Goal: Find specific page/section: Find specific page/section

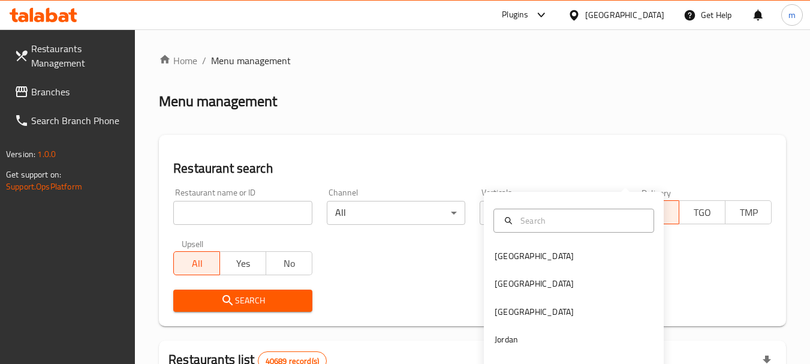
scroll to position [161, 0]
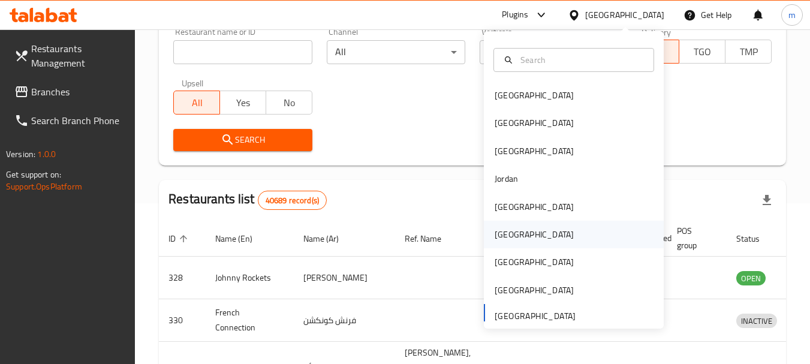
click at [500, 233] on div "[GEOGRAPHIC_DATA]" at bounding box center [534, 234] width 79 height 13
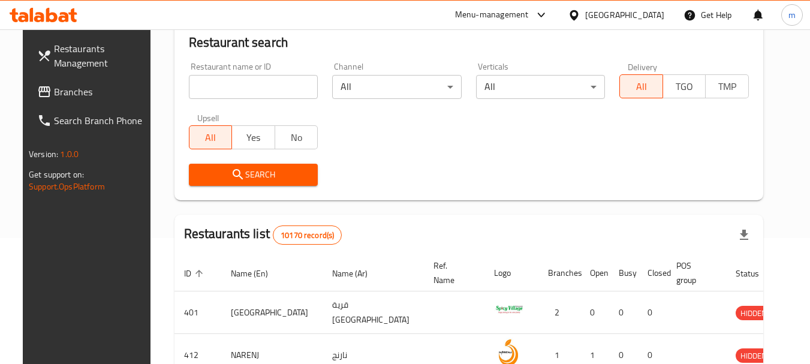
scroll to position [161, 0]
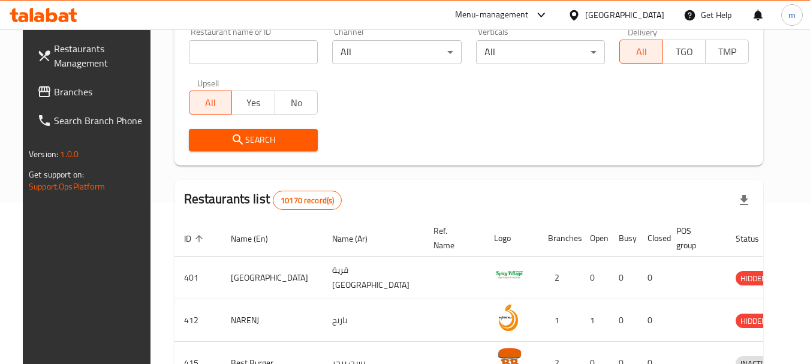
click at [65, 93] on span "Branches" at bounding box center [101, 92] width 95 height 14
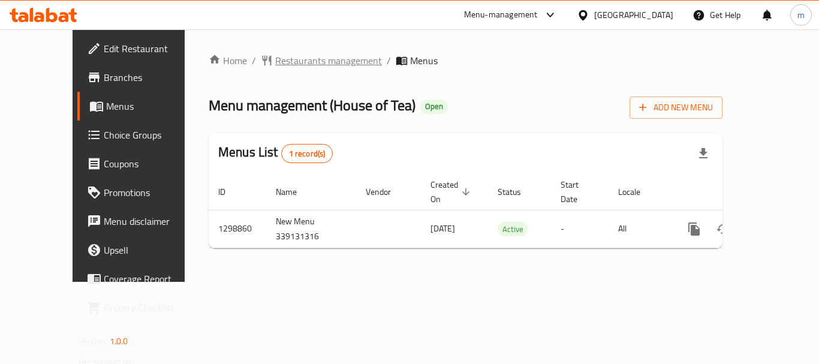
click at [282, 64] on span "Restaurants management" at bounding box center [328, 60] width 107 height 14
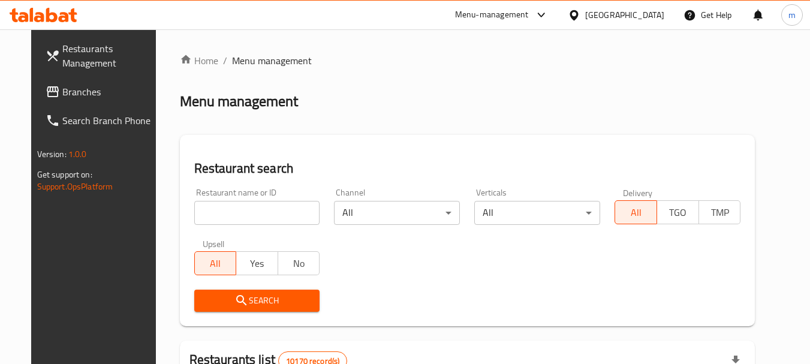
click at [231, 212] on div at bounding box center [405, 182] width 810 height 364
drag, startPoint x: 231, startPoint y: 212, endPoint x: 224, endPoint y: 215, distance: 7.8
click at [231, 212] on input "search" at bounding box center [257, 213] width 126 height 24
paste input "701127"
type input "701127"
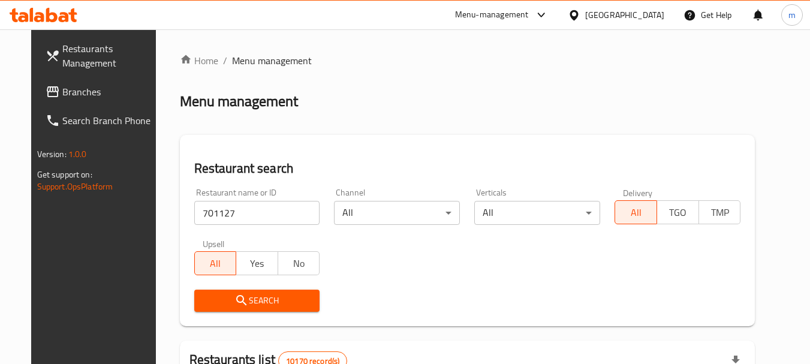
drag, startPoint x: 233, startPoint y: 300, endPoint x: 240, endPoint y: 295, distance: 9.2
click at [234, 300] on icon "submit" at bounding box center [241, 300] width 14 height 14
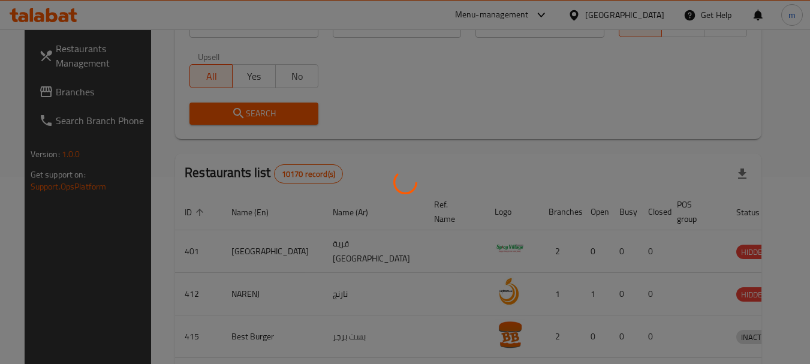
scroll to position [161, 0]
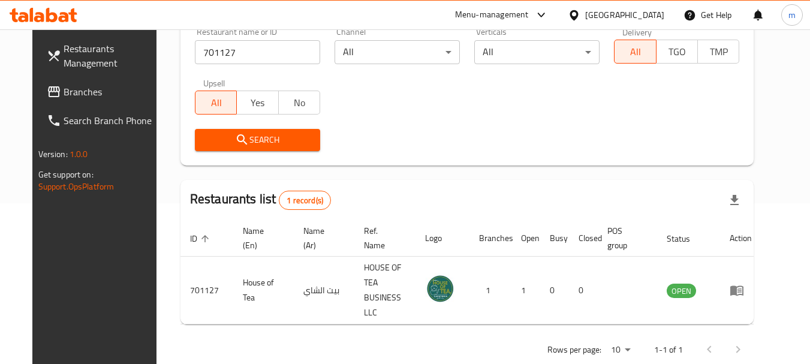
drag, startPoint x: 627, startPoint y: 15, endPoint x: 664, endPoint y: 221, distance: 208.8
click at [578, 14] on icon at bounding box center [573, 15] width 8 height 10
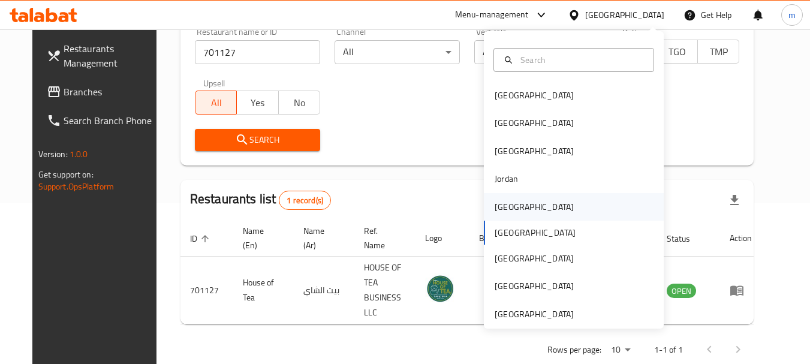
click at [497, 207] on div "[GEOGRAPHIC_DATA]" at bounding box center [534, 206] width 79 height 13
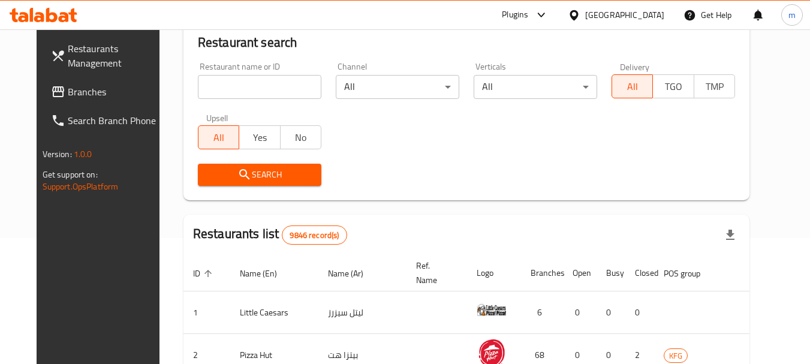
scroll to position [161, 0]
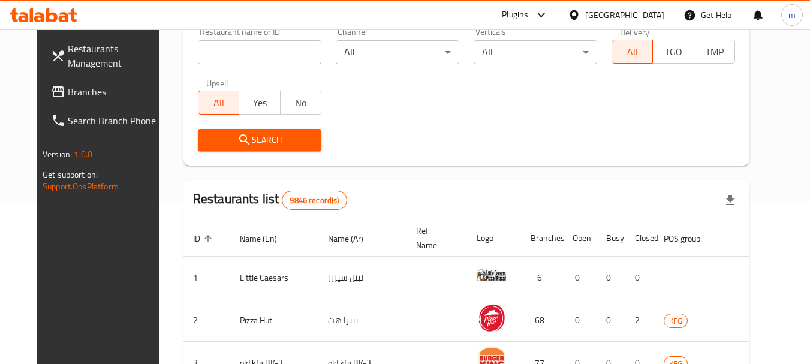
click at [85, 97] on span "Branches" at bounding box center [115, 92] width 95 height 14
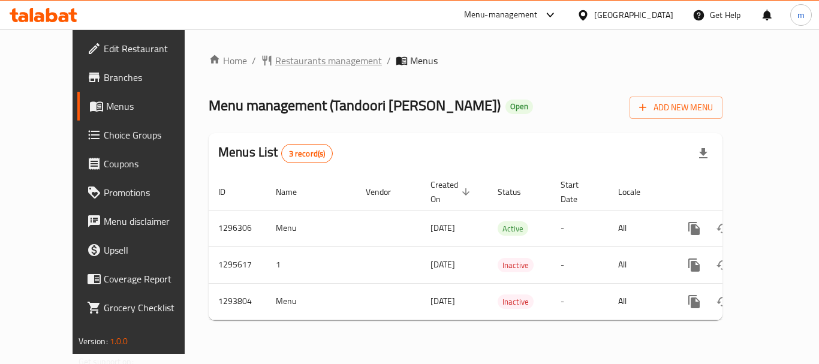
click at [295, 64] on span "Restaurants management" at bounding box center [328, 60] width 107 height 14
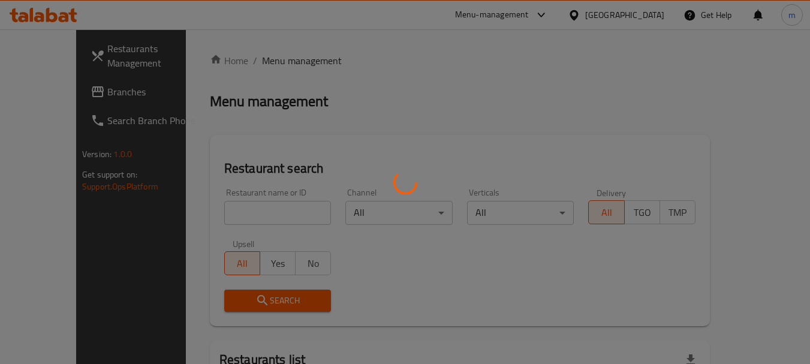
click at [261, 213] on div at bounding box center [405, 182] width 810 height 364
click at [200, 210] on div at bounding box center [405, 182] width 810 height 364
click at [211, 220] on div at bounding box center [405, 182] width 810 height 364
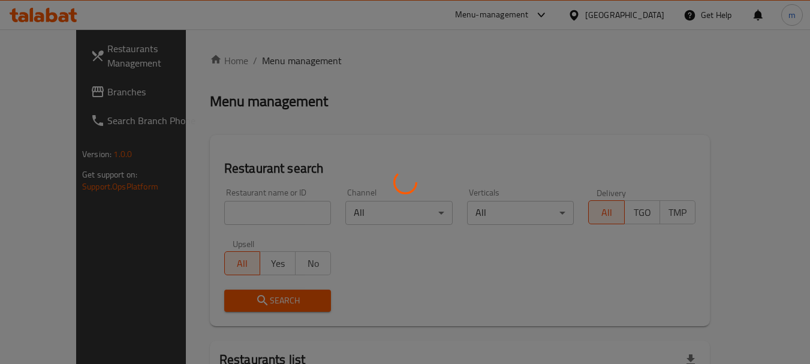
click at [112, 230] on div at bounding box center [405, 182] width 810 height 364
drag, startPoint x: 206, startPoint y: 225, endPoint x: 216, endPoint y: 216, distance: 13.6
click at [207, 225] on div at bounding box center [405, 182] width 810 height 364
click at [216, 216] on div at bounding box center [405, 182] width 810 height 364
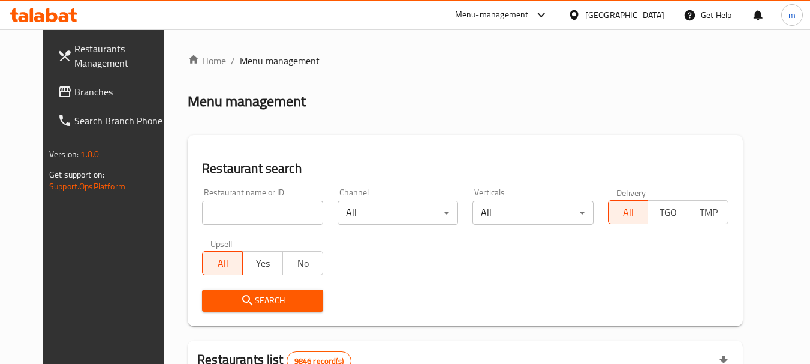
click at [216, 216] on div "Home / Menu management Menu management Restaurant search Restaurant name or ID …" at bounding box center [465, 370] width 555 height 635
click at [216, 216] on input "search" at bounding box center [262, 213] width 120 height 24
paste input "699678"
type input "699678"
drag, startPoint x: 237, startPoint y: 303, endPoint x: 244, endPoint y: 295, distance: 10.2
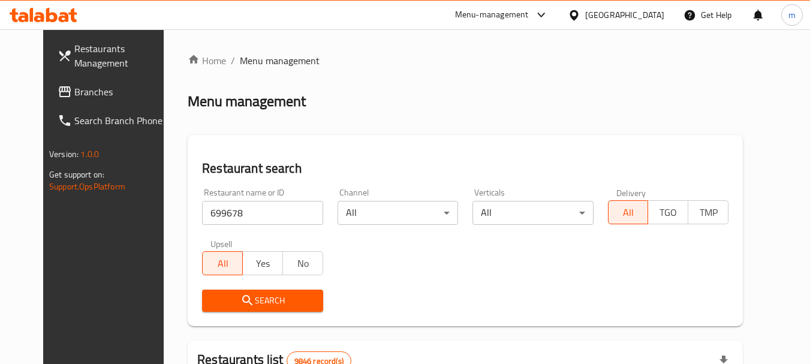
click at [237, 302] on span "Search" at bounding box center [262, 300] width 101 height 15
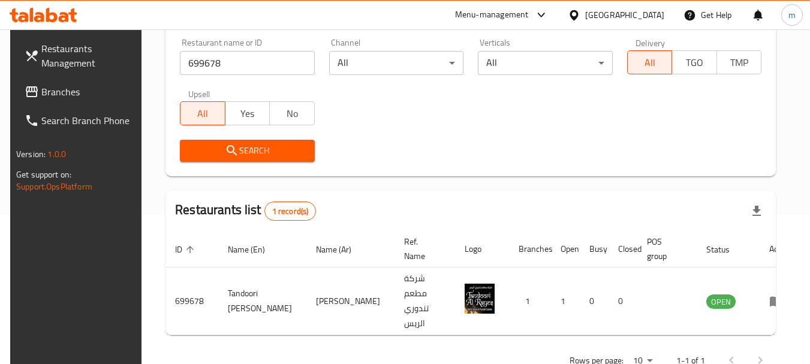
scroll to position [161, 0]
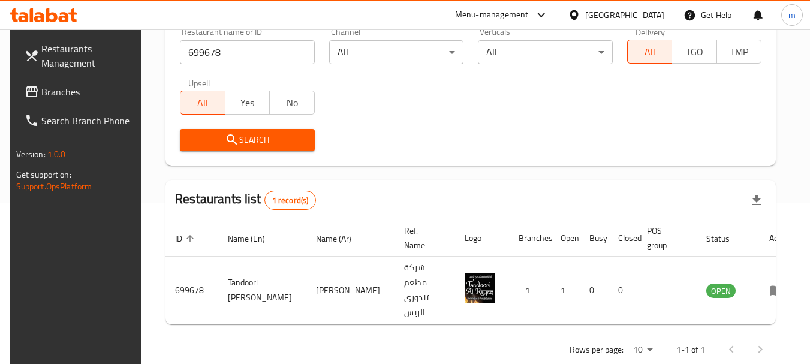
click at [580, 12] on icon at bounding box center [574, 15] width 13 height 13
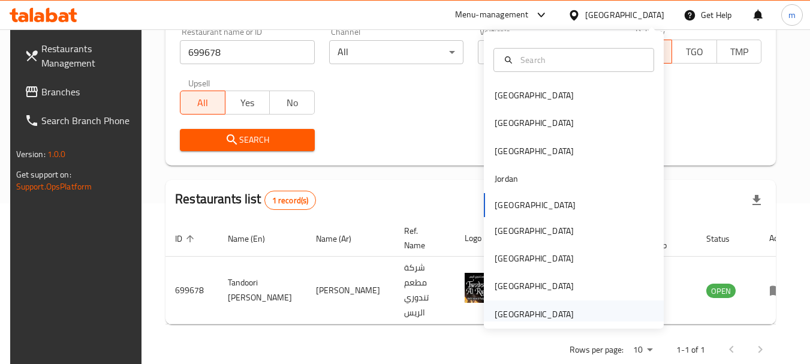
click at [520, 314] on div "[GEOGRAPHIC_DATA]" at bounding box center [534, 314] width 79 height 13
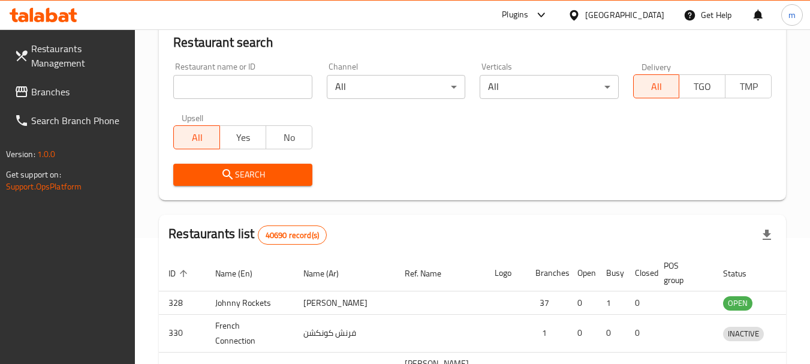
scroll to position [161, 0]
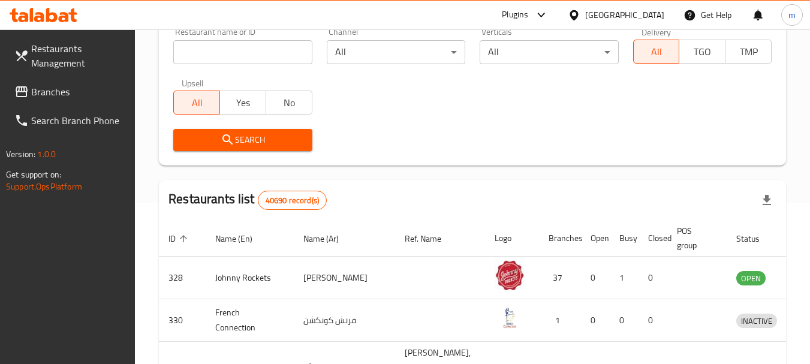
click at [86, 88] on span "Branches" at bounding box center [78, 92] width 95 height 14
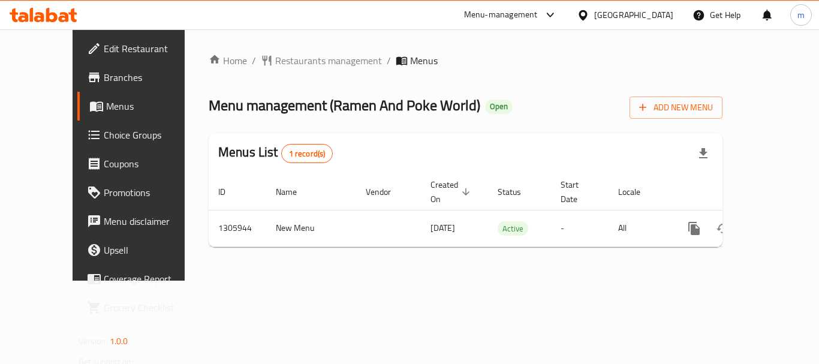
click at [288, 64] on span "Restaurants management" at bounding box center [328, 60] width 107 height 14
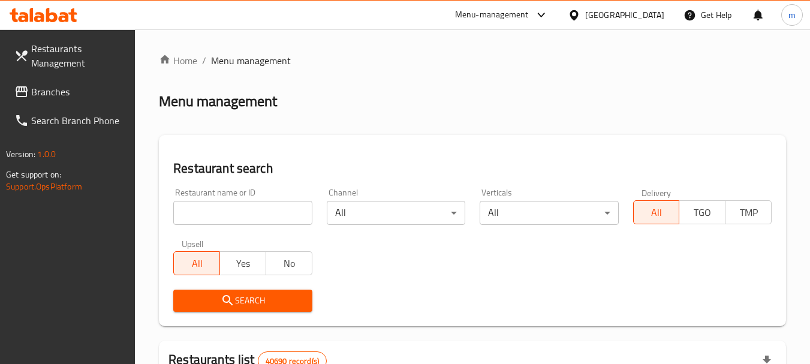
click at [241, 221] on div at bounding box center [405, 182] width 810 height 364
click at [239, 218] on input "search" at bounding box center [242, 213] width 138 height 24
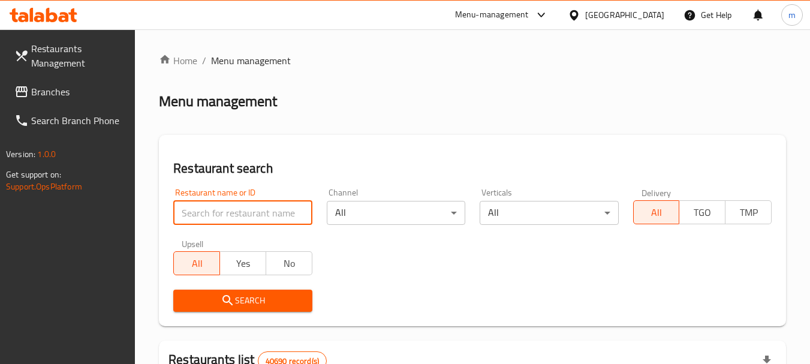
paste input "703922"
type input "703922"
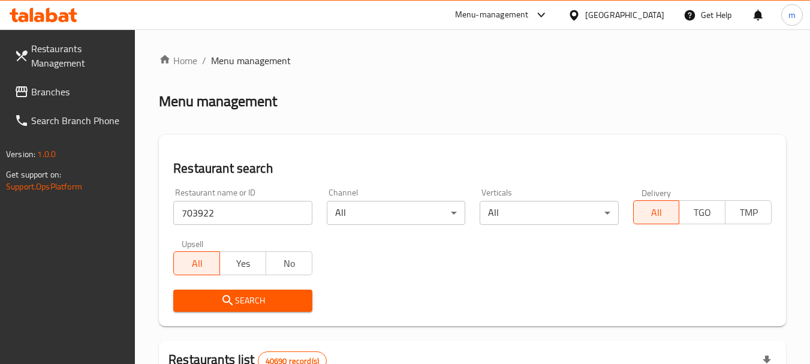
click at [242, 292] on button "Search" at bounding box center [242, 301] width 138 height 22
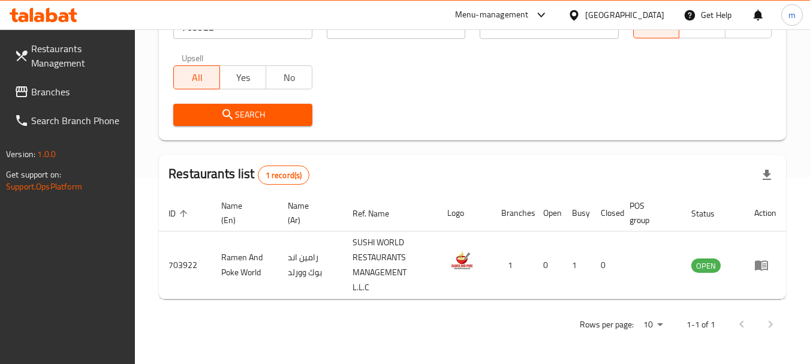
scroll to position [186, 0]
click at [50, 95] on span "Branches" at bounding box center [78, 92] width 95 height 14
click at [68, 94] on span "Branches" at bounding box center [78, 92] width 95 height 14
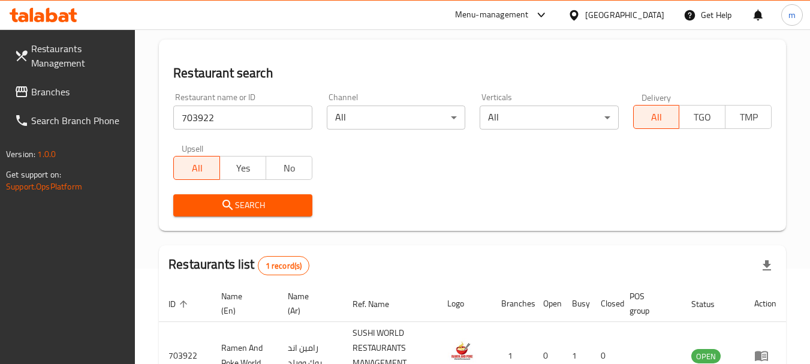
scroll to position [66, 0]
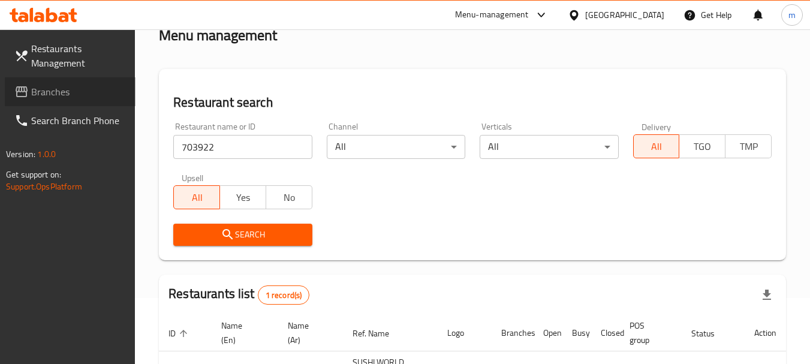
click at [47, 97] on span "Branches" at bounding box center [78, 92] width 95 height 14
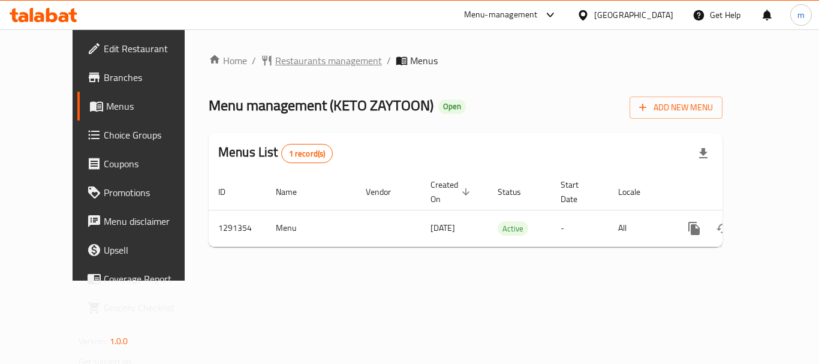
click at [275, 60] on span "Restaurants management" at bounding box center [328, 60] width 107 height 14
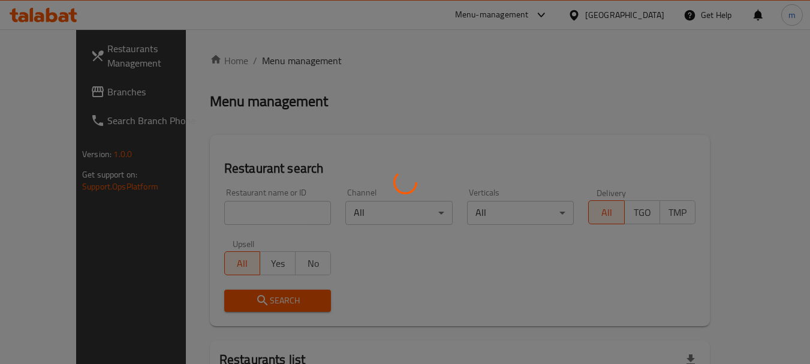
click at [228, 218] on div at bounding box center [405, 182] width 810 height 364
click at [229, 218] on div at bounding box center [405, 182] width 810 height 364
click at [223, 218] on div at bounding box center [405, 182] width 810 height 364
drag, startPoint x: 83, startPoint y: 247, endPoint x: 176, endPoint y: 225, distance: 95.4
click at [88, 245] on div at bounding box center [405, 182] width 810 height 364
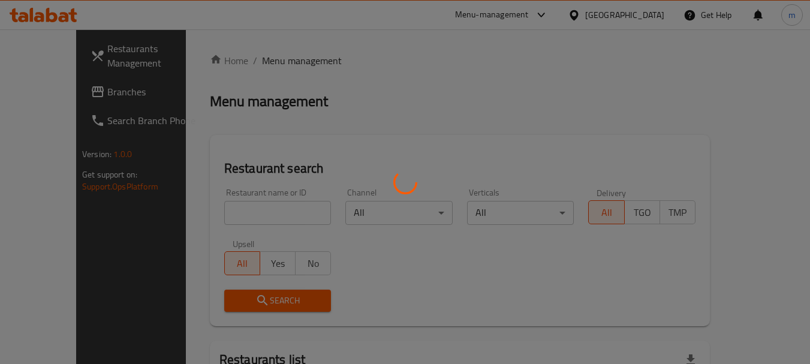
click at [209, 209] on div at bounding box center [405, 182] width 810 height 364
click at [210, 206] on div at bounding box center [405, 182] width 810 height 364
click at [113, 233] on div at bounding box center [405, 182] width 810 height 364
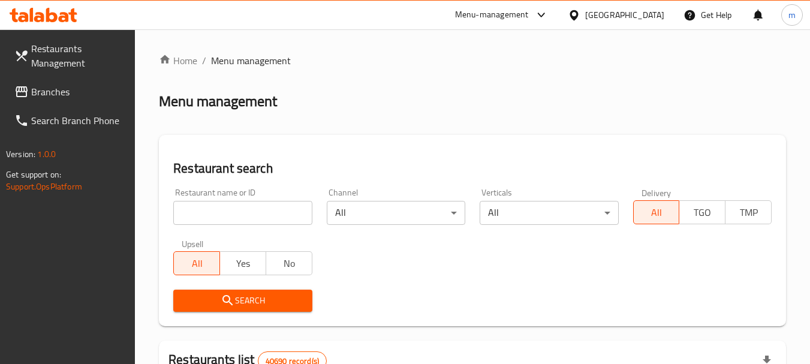
click at [233, 210] on input "search" at bounding box center [242, 213] width 138 height 24
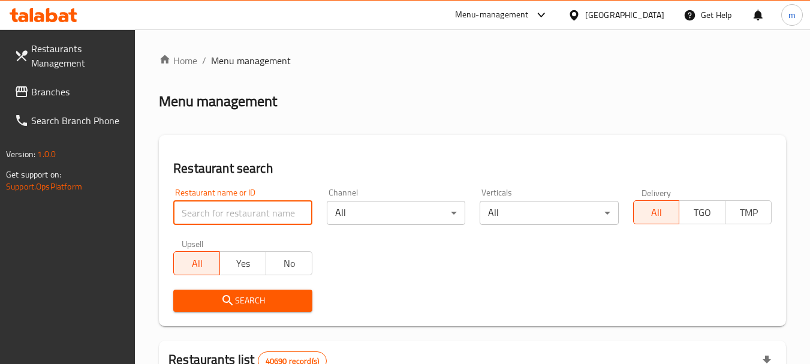
paste input "698661"
type input "698661"
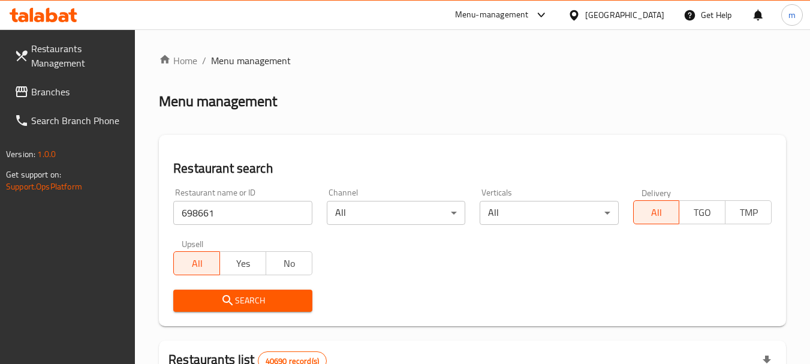
drag, startPoint x: 230, startPoint y: 305, endPoint x: 221, endPoint y: 306, distance: 8.5
click at [229, 306] on icon "submit" at bounding box center [228, 300] width 14 height 14
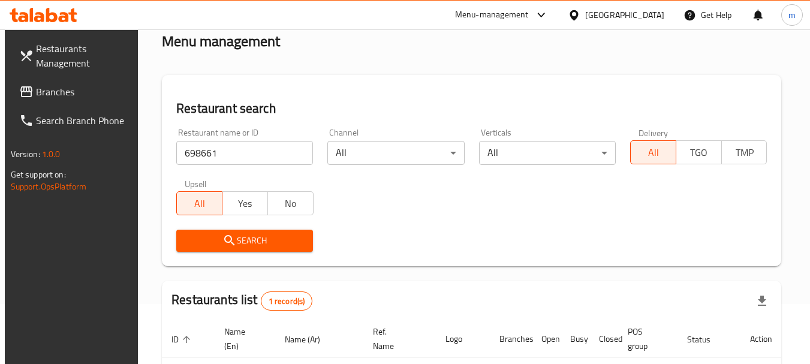
scroll to position [171, 0]
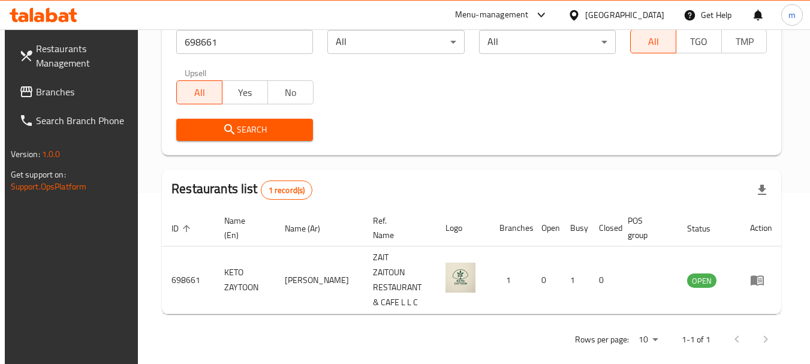
click at [78, 98] on span "Branches" at bounding box center [83, 92] width 95 height 14
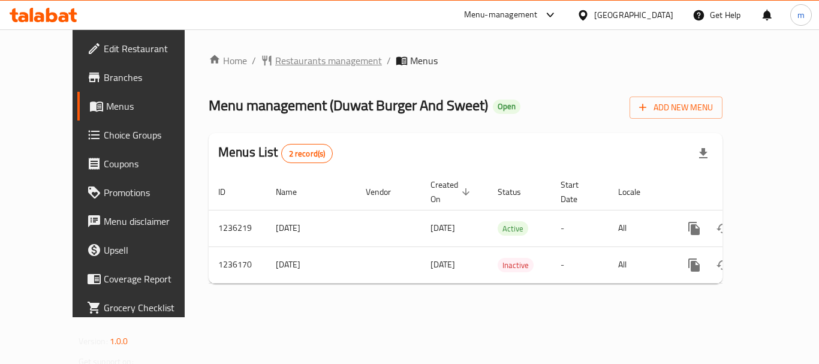
click at [285, 53] on span "Restaurants management" at bounding box center [328, 60] width 107 height 14
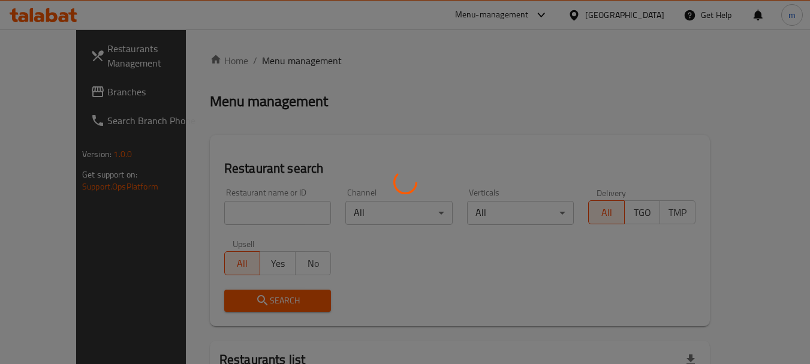
click at [252, 215] on div at bounding box center [405, 182] width 810 height 364
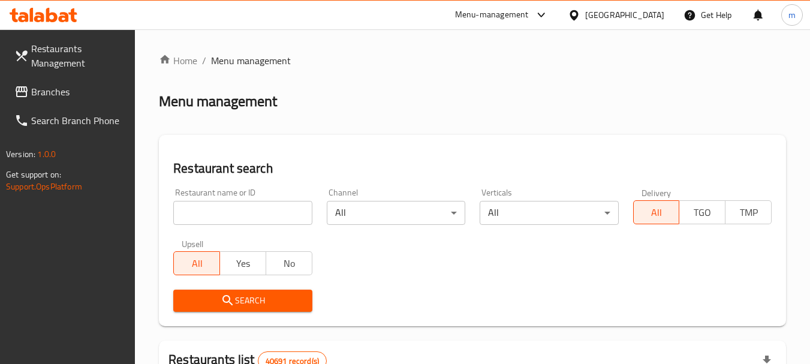
click at [236, 217] on input "search" at bounding box center [242, 213] width 138 height 24
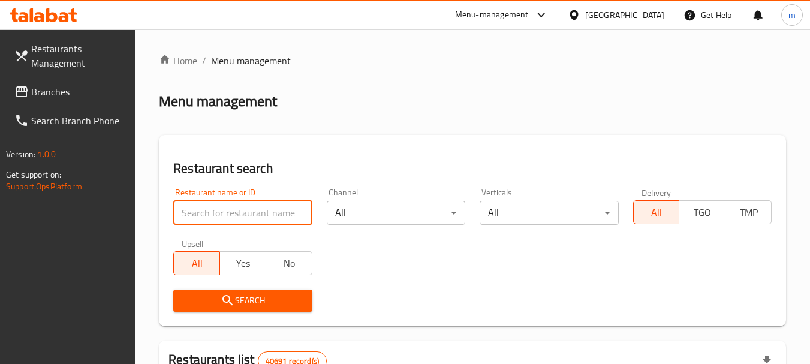
click at [236, 217] on input "search" at bounding box center [242, 213] width 138 height 24
paste input "679033"
type input "679033"
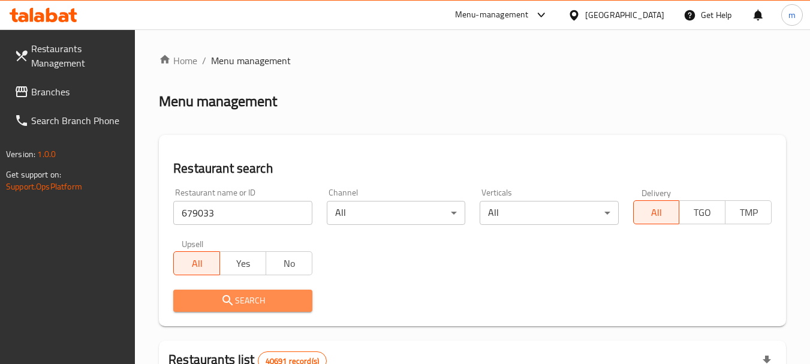
click at [233, 299] on icon "submit" at bounding box center [228, 300] width 14 height 14
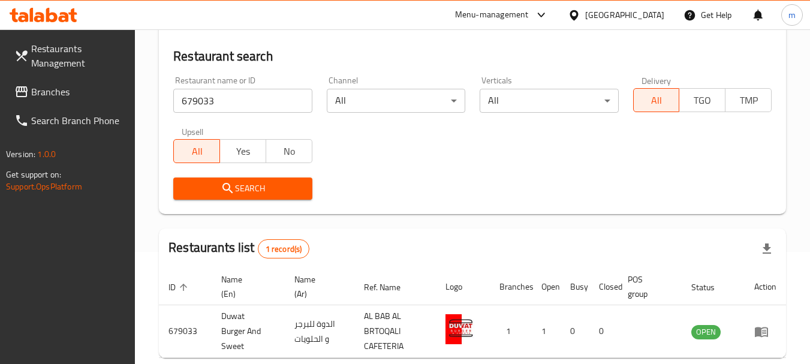
scroll to position [171, 0]
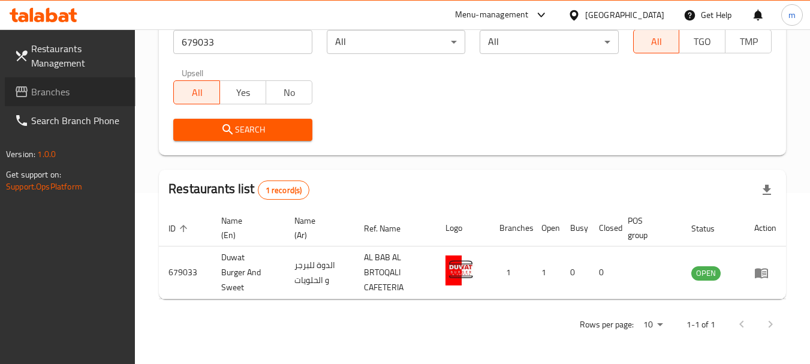
click at [26, 82] on link "Branches" at bounding box center [70, 91] width 131 height 29
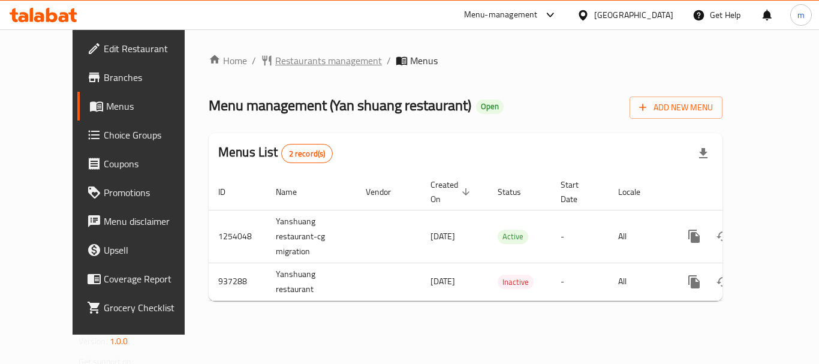
click at [280, 59] on span "Restaurants management" at bounding box center [328, 60] width 107 height 14
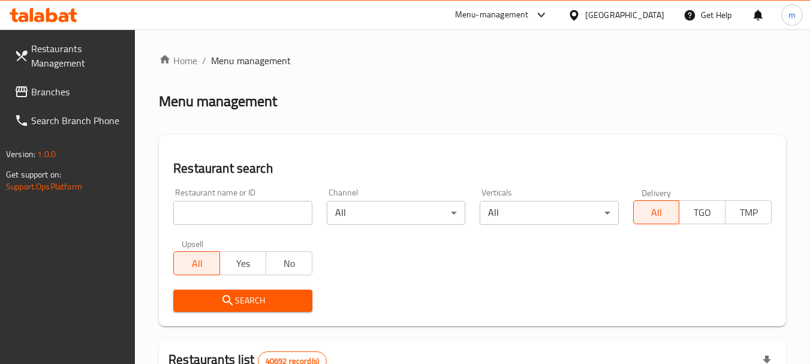
click at [221, 211] on div at bounding box center [405, 182] width 810 height 364
click at [221, 211] on input "search" at bounding box center [242, 213] width 138 height 24
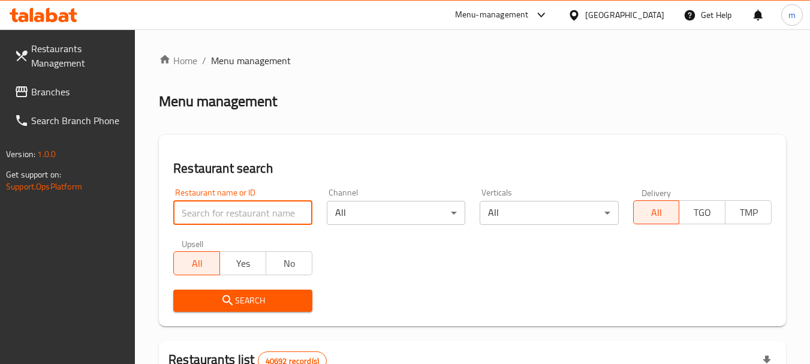
click at [221, 211] on input "search" at bounding box center [242, 213] width 138 height 24
paste input "659065"
type input "659065"
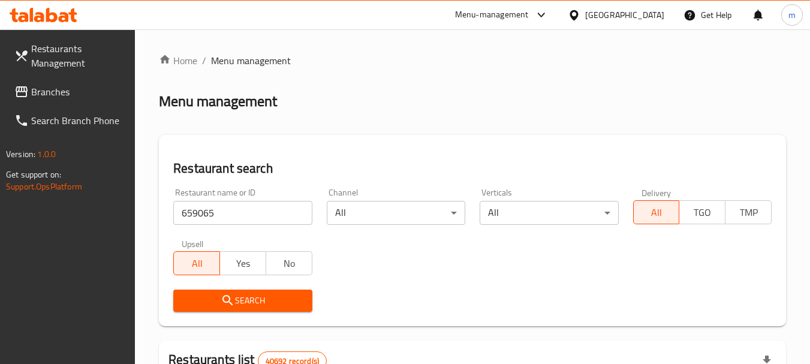
click at [226, 291] on button "Search" at bounding box center [242, 301] width 138 height 22
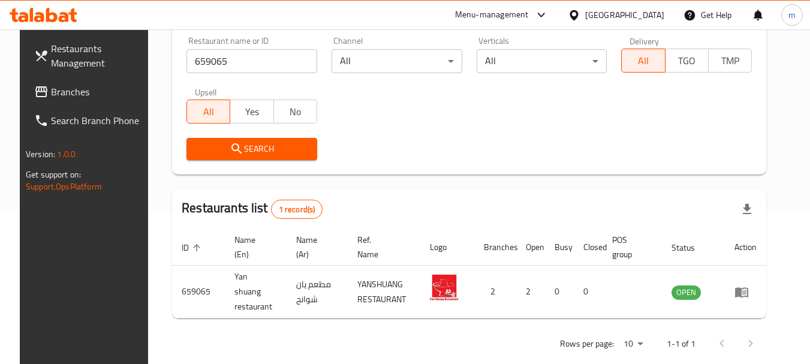
scroll to position [161, 0]
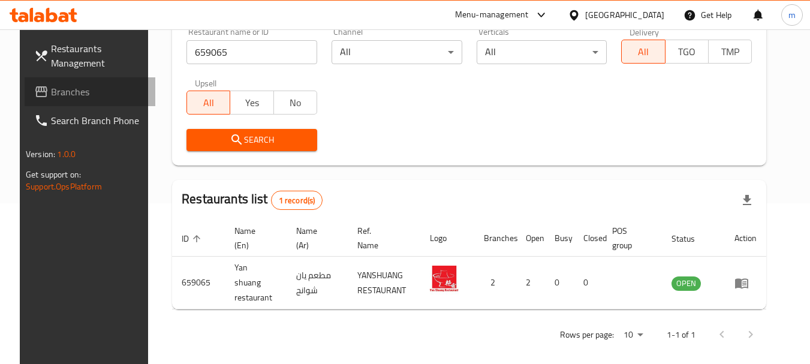
click at [109, 91] on span "Branches" at bounding box center [98, 92] width 95 height 14
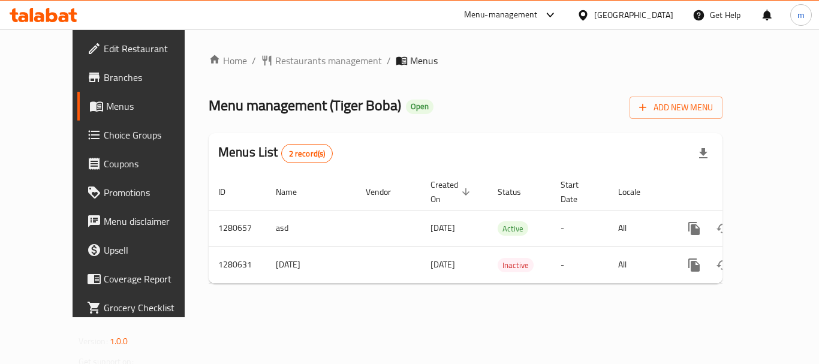
click at [275, 57] on span "Restaurants management" at bounding box center [328, 60] width 107 height 14
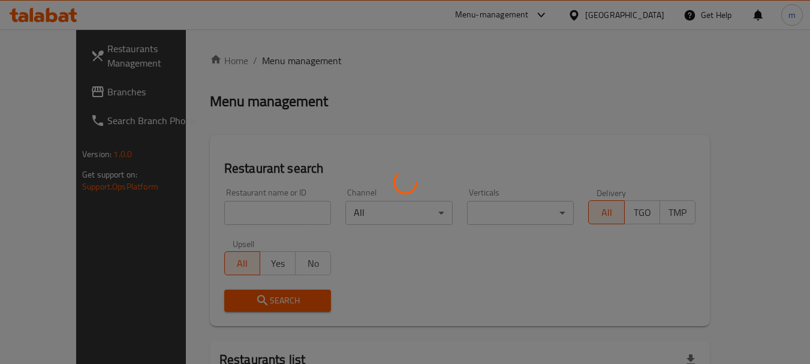
drag, startPoint x: 260, startPoint y: 203, endPoint x: 248, endPoint y: 206, distance: 12.5
click at [258, 203] on div at bounding box center [405, 182] width 810 height 364
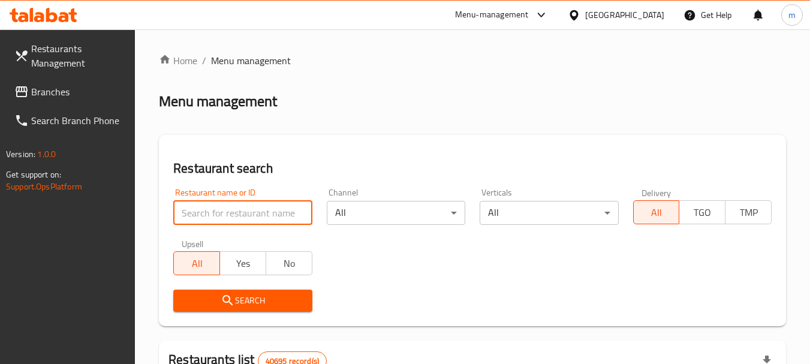
click at [204, 212] on input "search" at bounding box center [242, 213] width 138 height 24
paste input "693929"
type input "693929"
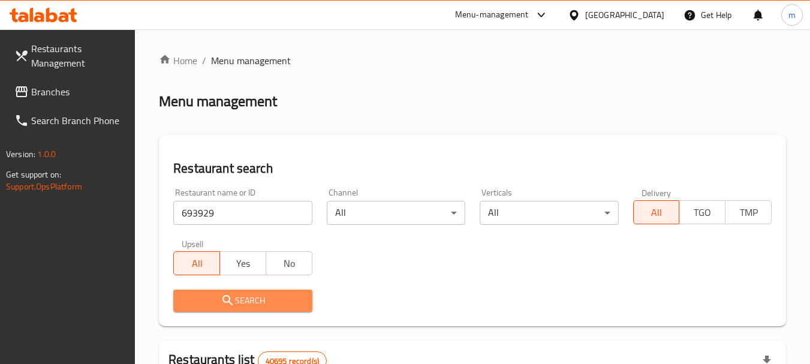
drag, startPoint x: 226, startPoint y: 295, endPoint x: 351, endPoint y: 254, distance: 131.8
click at [230, 294] on icon "submit" at bounding box center [228, 300] width 14 height 14
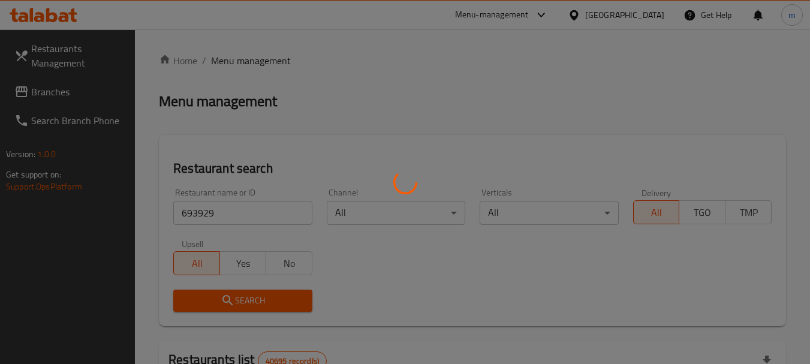
scroll to position [171, 0]
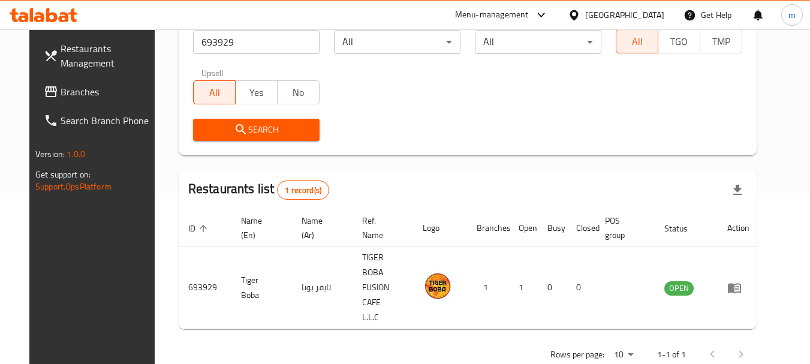
click at [574, 16] on icon at bounding box center [573, 15] width 8 height 10
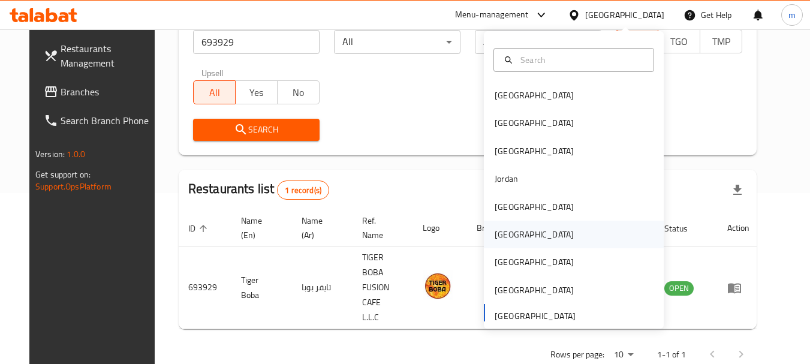
click at [499, 235] on div "[GEOGRAPHIC_DATA]" at bounding box center [534, 234] width 79 height 13
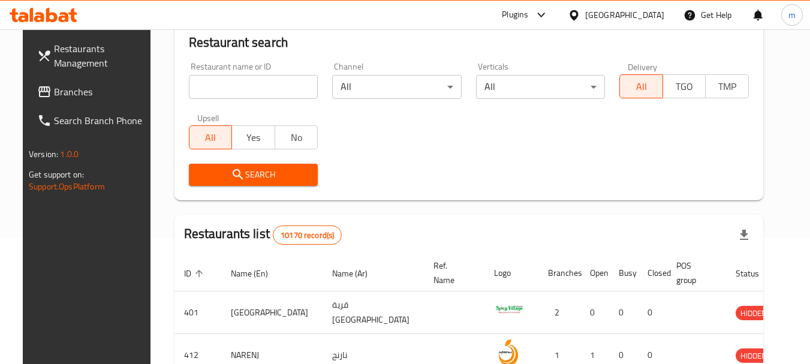
scroll to position [171, 0]
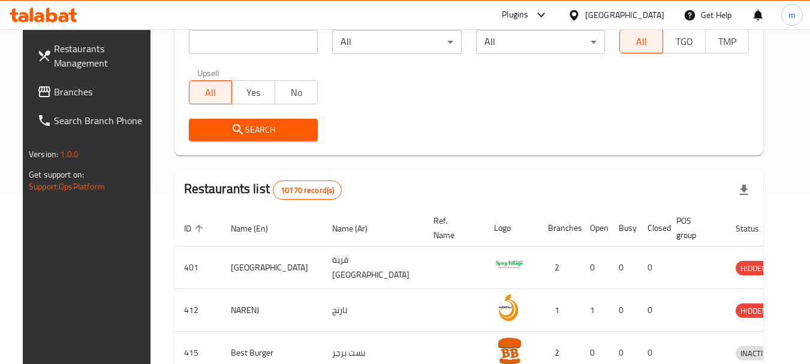
click at [54, 87] on span "Branches" at bounding box center [101, 92] width 95 height 14
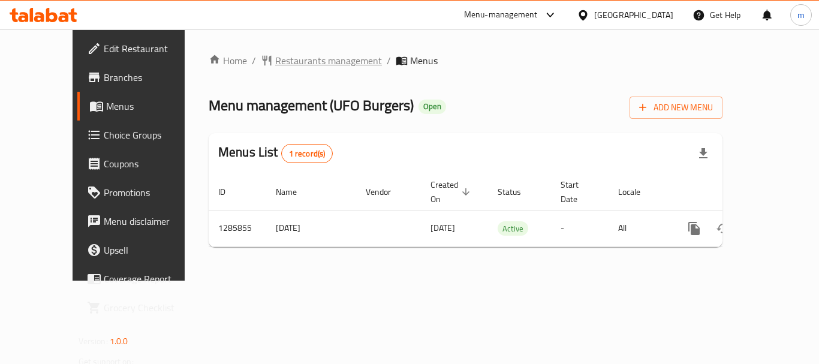
click at [300, 59] on span "Restaurants management" at bounding box center [328, 60] width 107 height 14
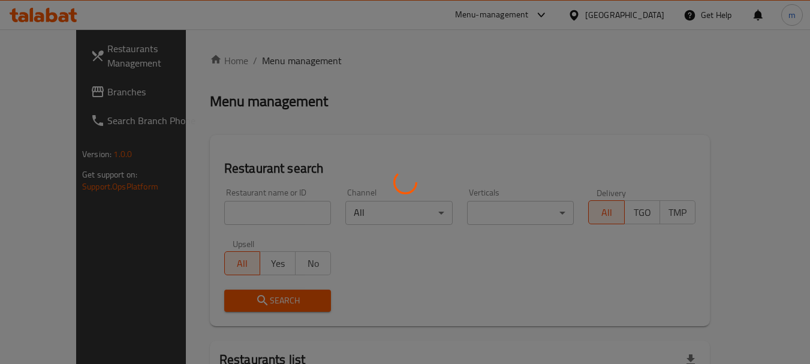
click at [228, 217] on div at bounding box center [405, 182] width 810 height 364
click at [227, 217] on div at bounding box center [405, 182] width 810 height 364
click at [227, 216] on div at bounding box center [405, 182] width 810 height 364
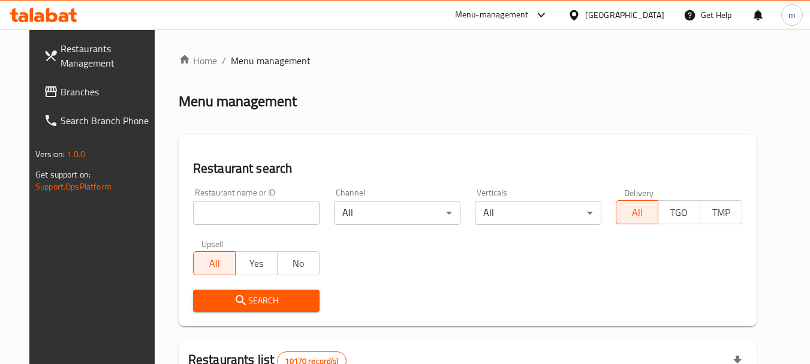
click at [227, 216] on input "search" at bounding box center [256, 213] width 126 height 24
paste input "696103"
type input "696103"
click at [251, 299] on span "Search" at bounding box center [256, 300] width 107 height 15
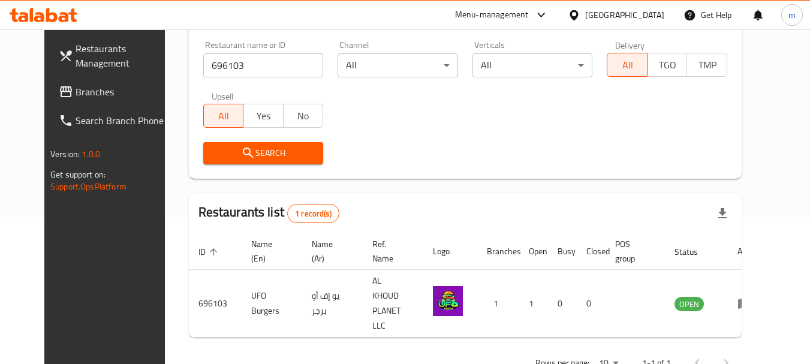
scroll to position [161, 0]
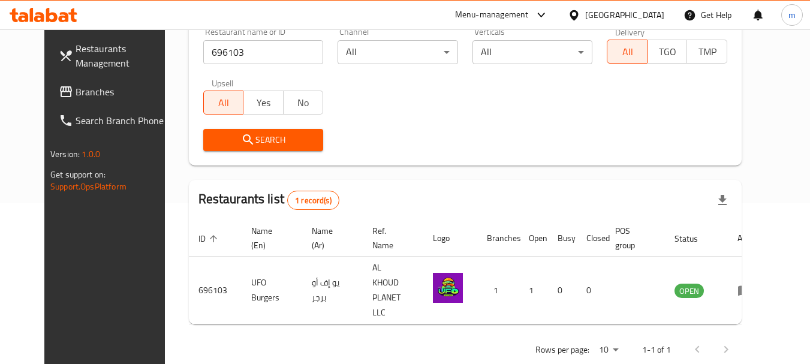
drag, startPoint x: 626, startPoint y: 13, endPoint x: 642, endPoint y: 23, distance: 18.3
click at [580, 13] on icon at bounding box center [574, 15] width 13 height 13
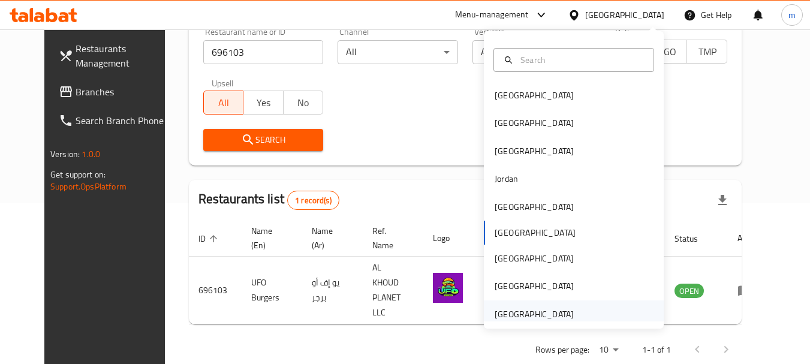
click at [536, 312] on div "[GEOGRAPHIC_DATA]" at bounding box center [534, 314] width 79 height 13
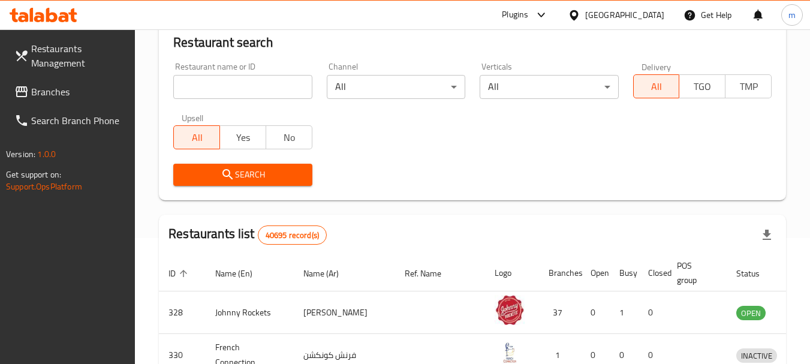
scroll to position [161, 0]
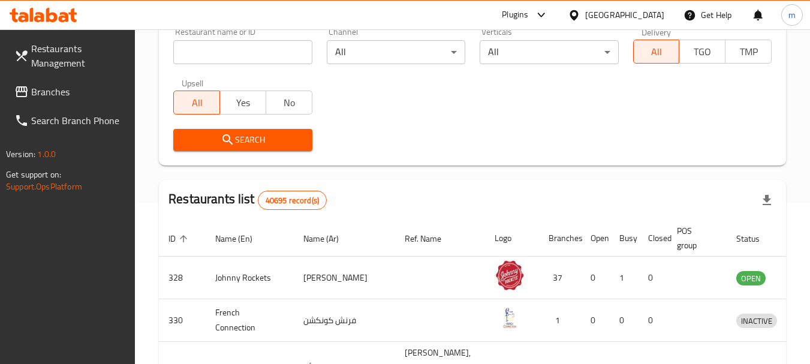
click at [93, 94] on span "Branches" at bounding box center [78, 92] width 95 height 14
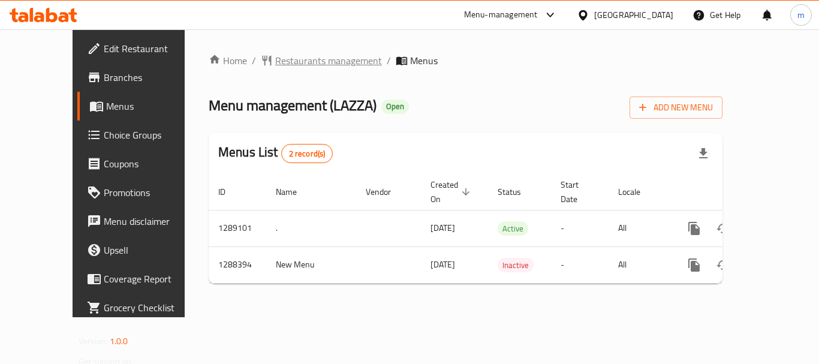
click at [297, 59] on span "Restaurants management" at bounding box center [328, 60] width 107 height 14
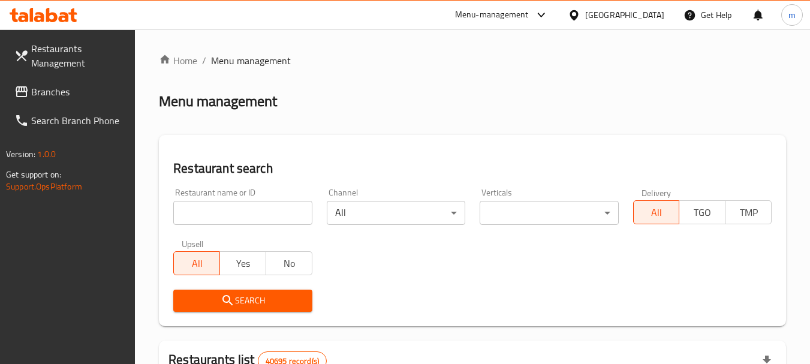
drag, startPoint x: 226, startPoint y: 206, endPoint x: 227, endPoint y: 200, distance: 6.1
click at [226, 206] on input "search" at bounding box center [242, 213] width 138 height 24
paste input "697175"
type input "697175"
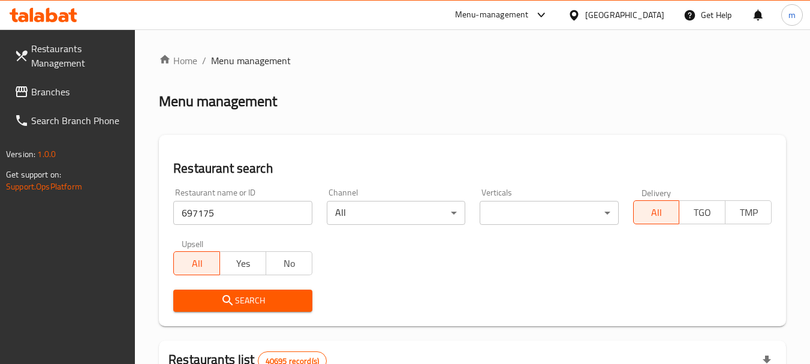
click at [261, 300] on span "Search" at bounding box center [242, 300] width 119 height 15
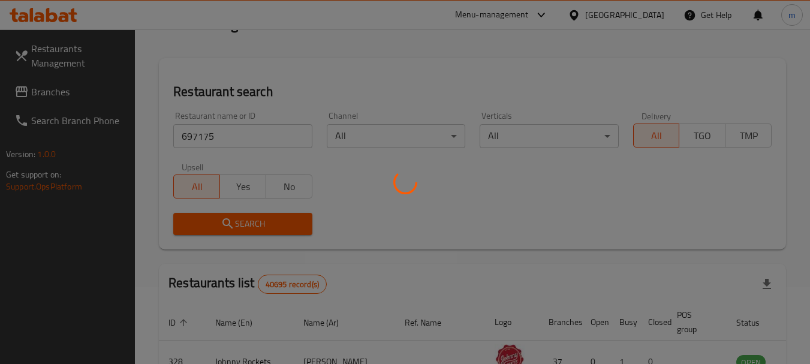
scroll to position [161, 0]
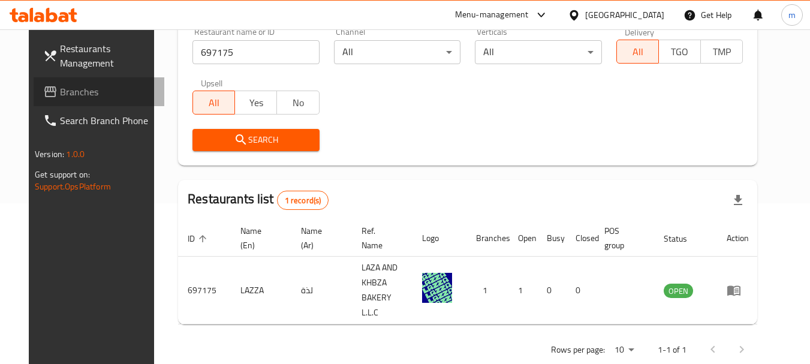
click at [68, 86] on span "Branches" at bounding box center [107, 92] width 95 height 14
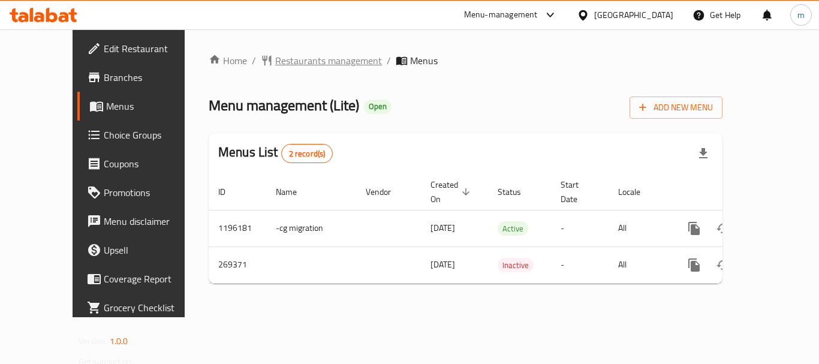
click at [275, 62] on span "Restaurants management" at bounding box center [328, 60] width 107 height 14
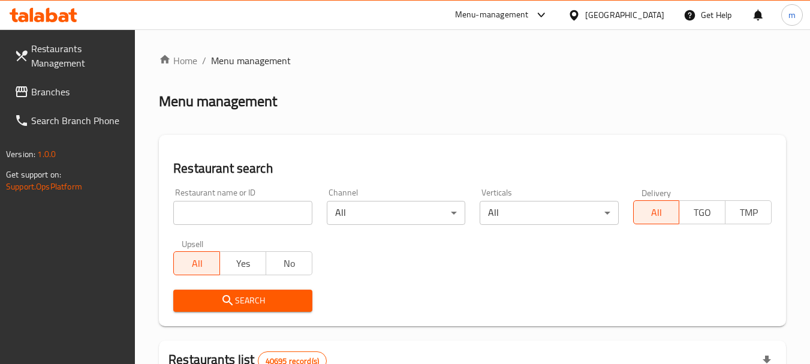
drag, startPoint x: 221, startPoint y: 213, endPoint x: 224, endPoint y: 206, distance: 7.2
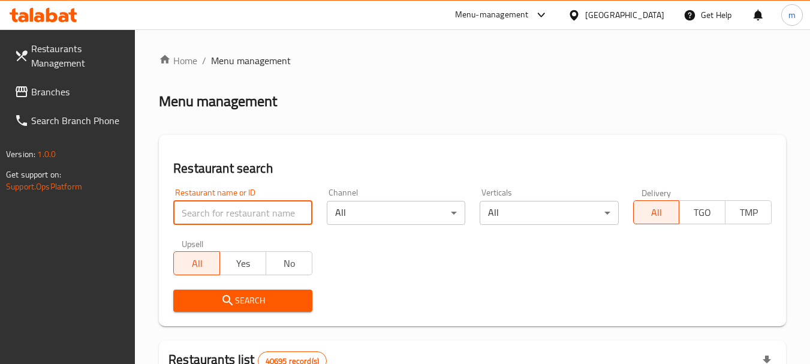
click at [221, 213] on input "search" at bounding box center [242, 213] width 138 height 24
paste input "627739"
type input "627739"
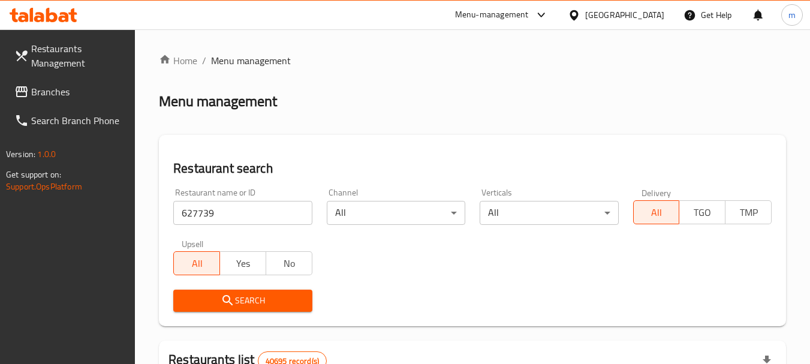
click at [257, 303] on span "Search" at bounding box center [242, 300] width 119 height 15
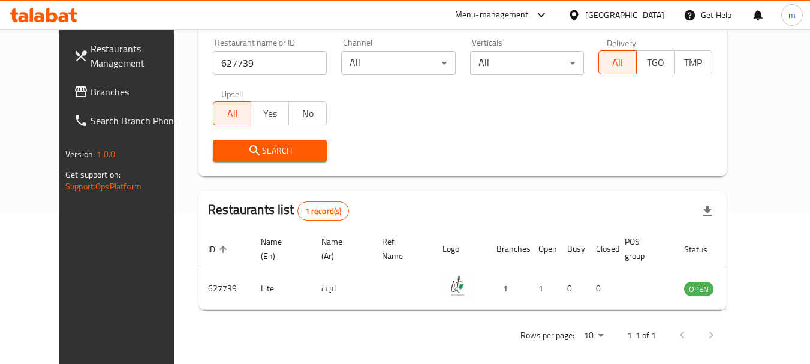
scroll to position [161, 0]
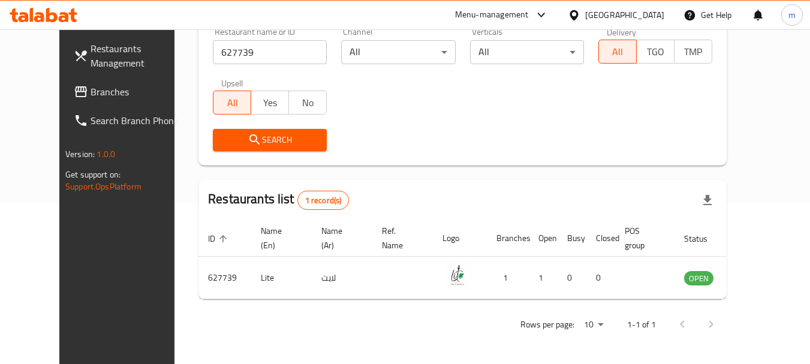
click at [91, 97] on span "Branches" at bounding box center [138, 92] width 95 height 14
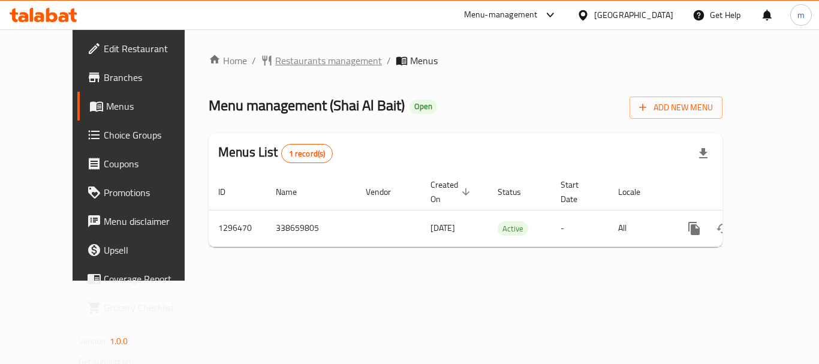
click at [296, 59] on span "Restaurants management" at bounding box center [328, 60] width 107 height 14
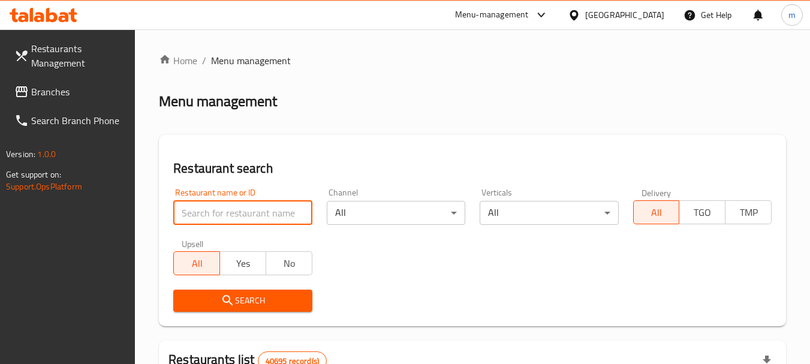
click at [254, 216] on input "search" at bounding box center [242, 213] width 138 height 24
paste input "700077"
type input "700077"
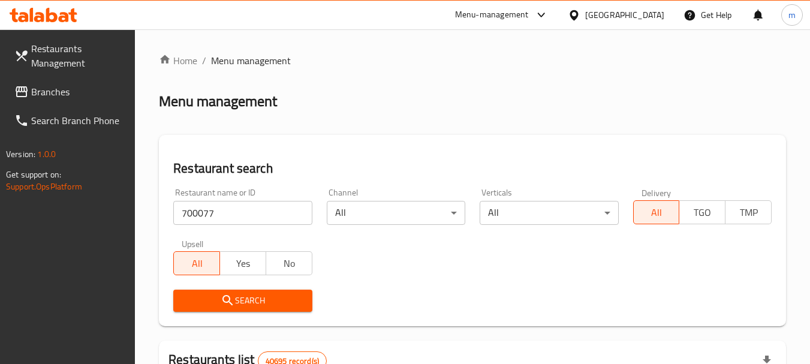
click at [248, 306] on span "Search" at bounding box center [242, 300] width 119 height 15
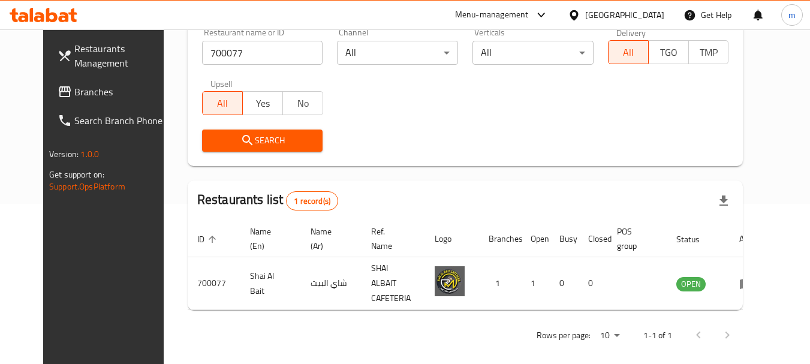
scroll to position [161, 0]
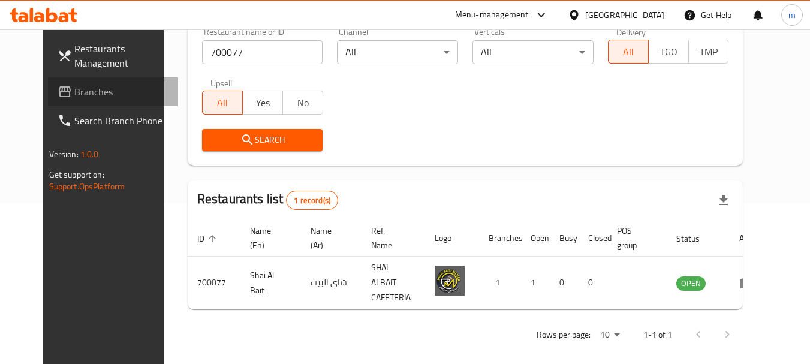
click at [74, 93] on span "Branches" at bounding box center [121, 92] width 95 height 14
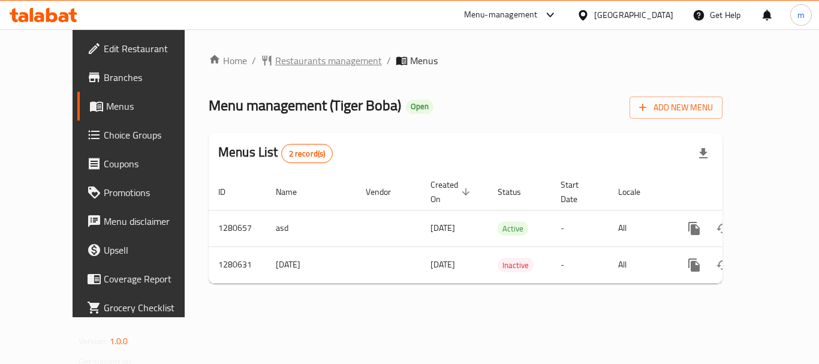
click at [275, 65] on span "Restaurants management" at bounding box center [328, 60] width 107 height 14
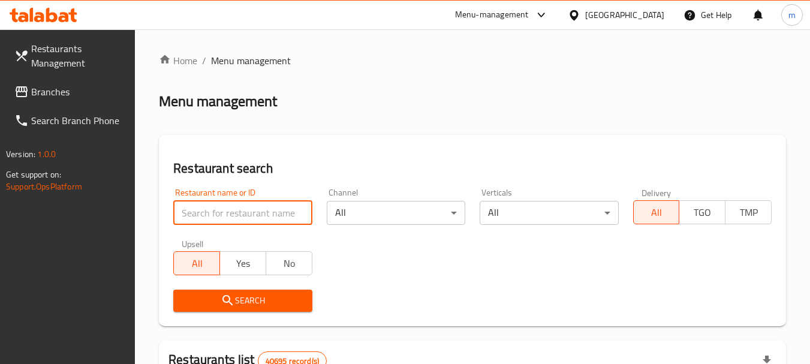
click at [223, 212] on input "search" at bounding box center [242, 213] width 138 height 24
paste input "693929"
type input "693929"
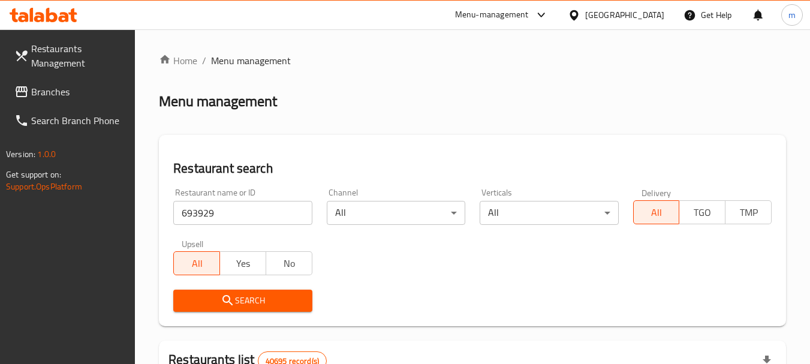
drag, startPoint x: 248, startPoint y: 303, endPoint x: 270, endPoint y: 285, distance: 28.7
click at [251, 301] on span "Search" at bounding box center [242, 300] width 119 height 15
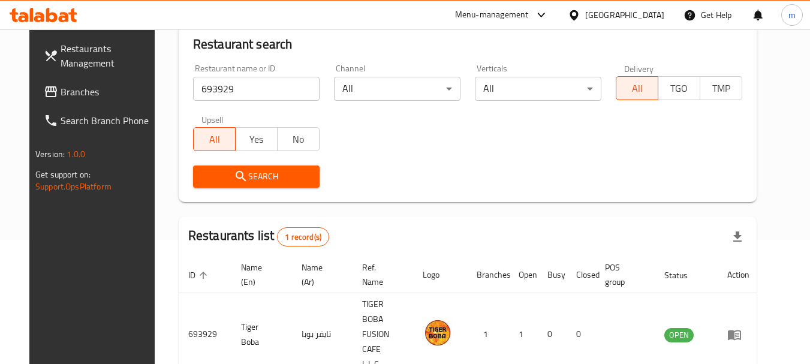
scroll to position [171, 0]
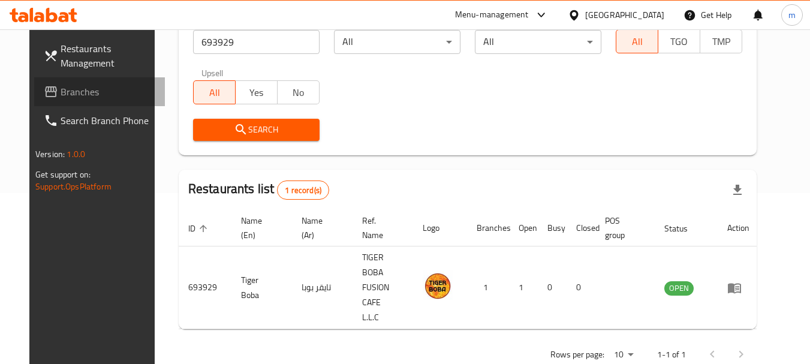
click at [61, 94] on span "Branches" at bounding box center [108, 92] width 95 height 14
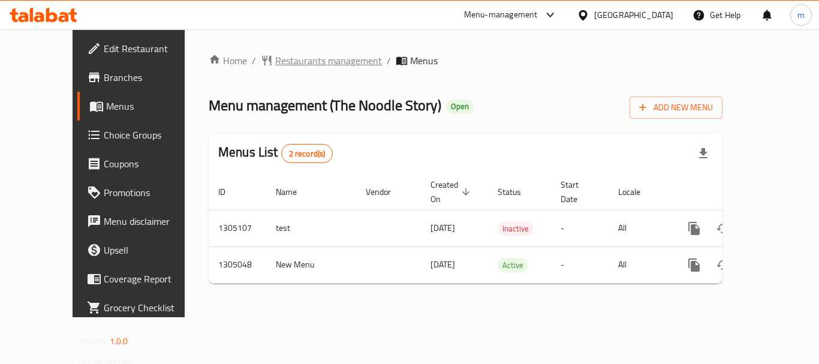
click at [296, 59] on span "Restaurants management" at bounding box center [328, 60] width 107 height 14
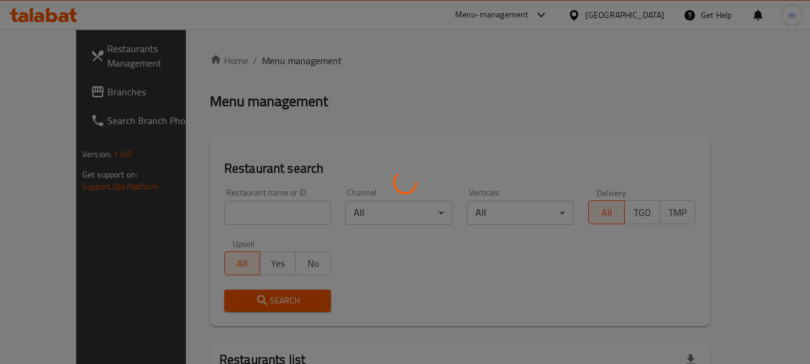
click at [235, 218] on div at bounding box center [405, 182] width 810 height 364
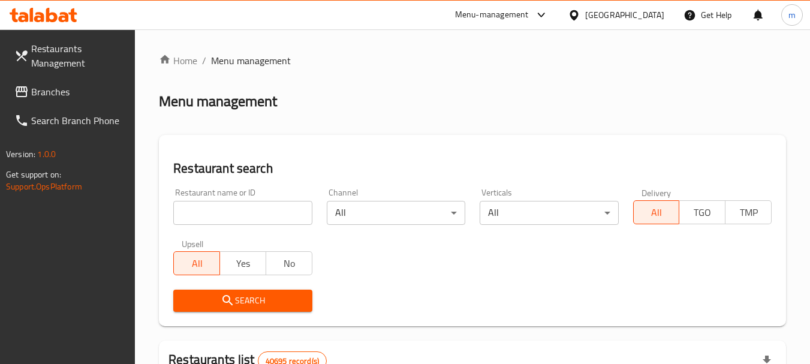
click at [232, 215] on input "search" at bounding box center [242, 213] width 138 height 24
paste input "703529"
type input "703529"
drag, startPoint x: 269, startPoint y: 302, endPoint x: 273, endPoint y: 296, distance: 7.8
click at [269, 302] on span "Search" at bounding box center [242, 300] width 119 height 15
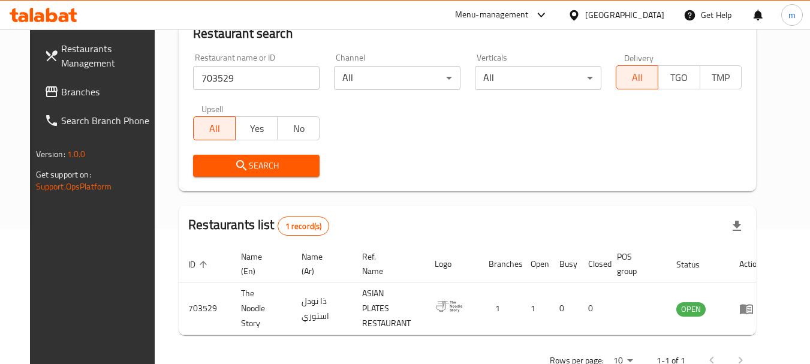
scroll to position [161, 0]
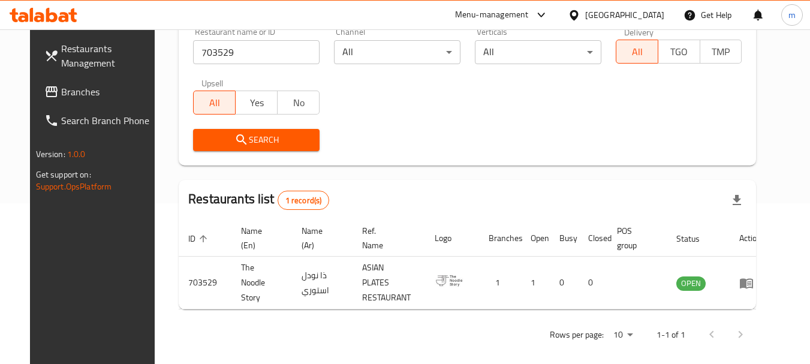
drag, startPoint x: 576, startPoint y: 13, endPoint x: 580, endPoint y: 31, distance: 17.9
click at [576, 13] on icon at bounding box center [574, 15] width 13 height 13
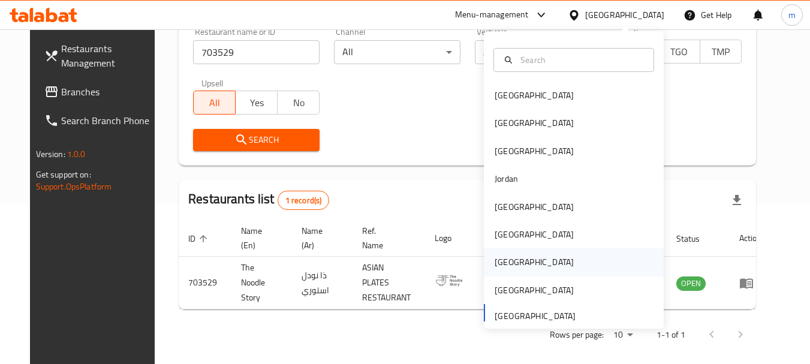
click at [495, 266] on div "[GEOGRAPHIC_DATA]" at bounding box center [534, 261] width 79 height 13
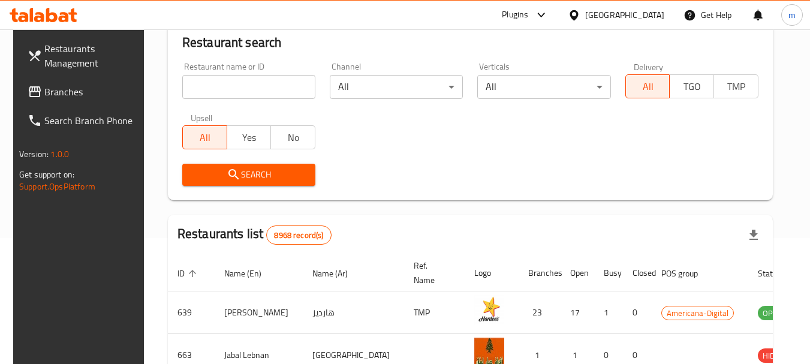
scroll to position [161, 0]
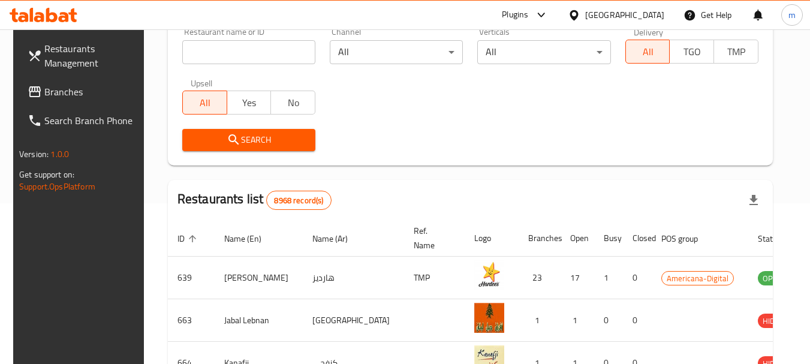
click at [578, 11] on icon at bounding box center [573, 15] width 8 height 10
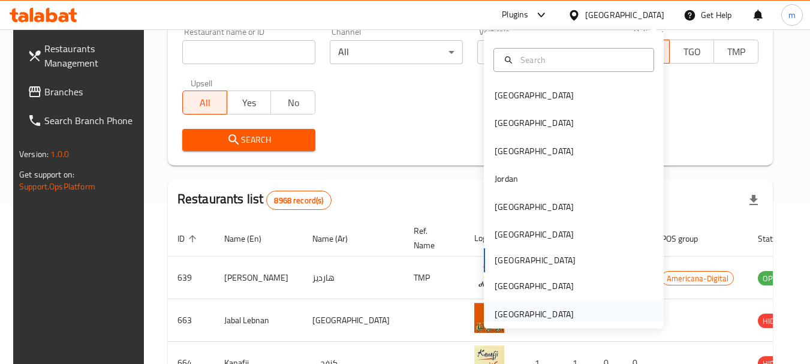
click at [540, 310] on div "[GEOGRAPHIC_DATA]" at bounding box center [534, 314] width 79 height 13
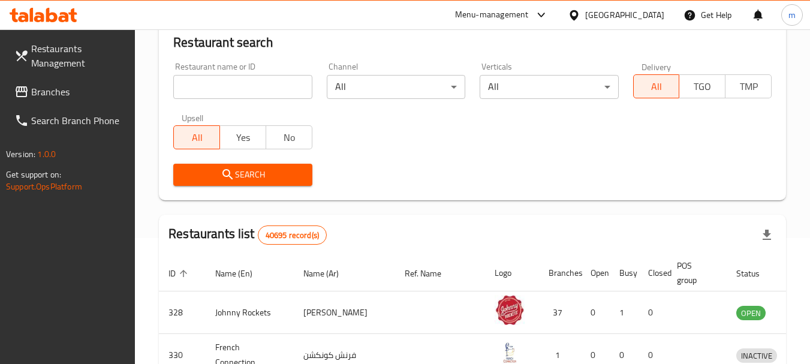
scroll to position [161, 0]
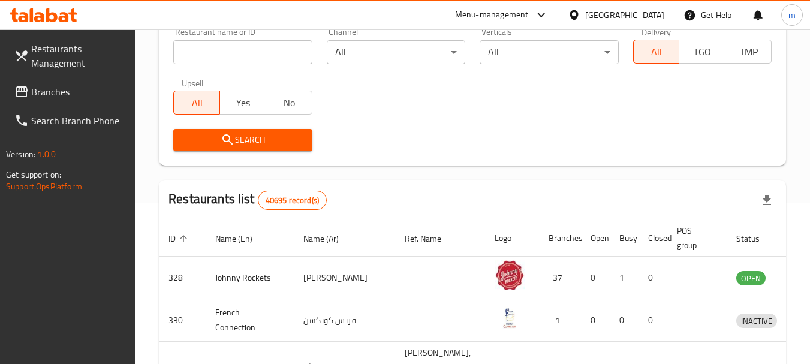
click at [42, 286] on div "Restaurants Management Branches Search Branch Phone Version: 1.0.0 Get support …" at bounding box center [67, 211] width 135 height 364
click at [575, 15] on icon at bounding box center [574, 15] width 13 height 13
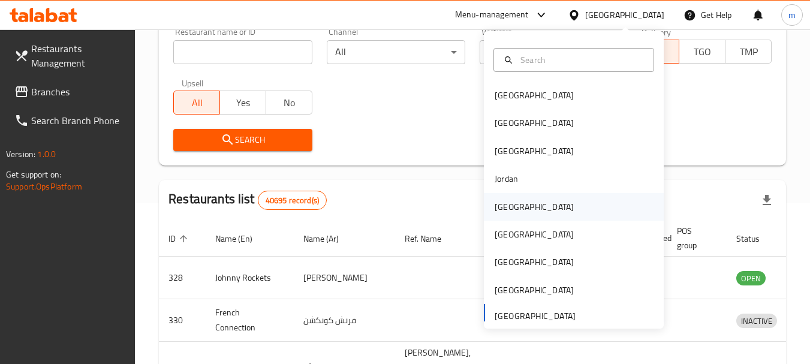
click at [501, 206] on div "[GEOGRAPHIC_DATA]" at bounding box center [534, 206] width 79 height 13
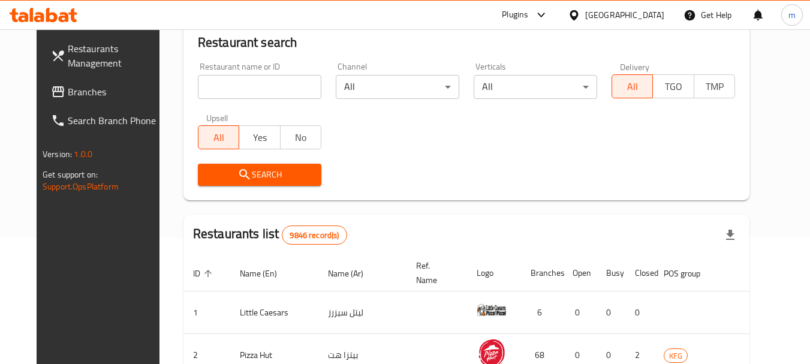
scroll to position [161, 0]
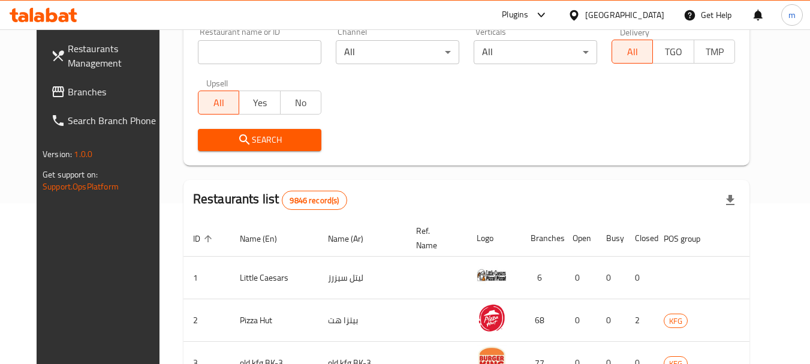
click at [68, 99] on span "Branches" at bounding box center [115, 92] width 95 height 14
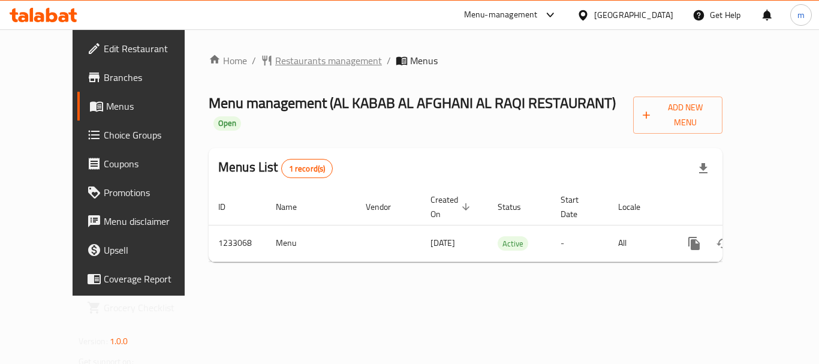
click at [283, 59] on span "Restaurants management" at bounding box center [328, 60] width 107 height 14
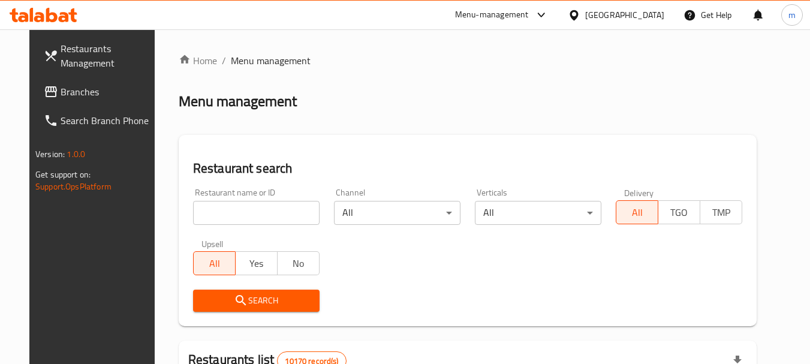
click at [227, 207] on div at bounding box center [405, 182] width 810 height 364
click at [227, 207] on input "search" at bounding box center [256, 213] width 126 height 24
paste input "678005"
type input "678005"
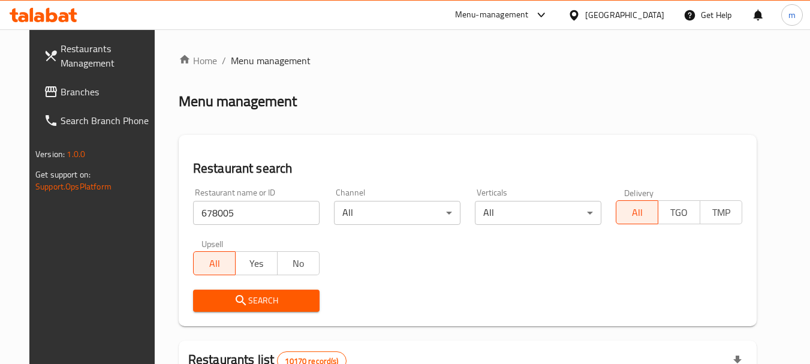
drag, startPoint x: 240, startPoint y: 298, endPoint x: 255, endPoint y: 289, distance: 17.5
click at [241, 298] on span "Search" at bounding box center [256, 300] width 107 height 15
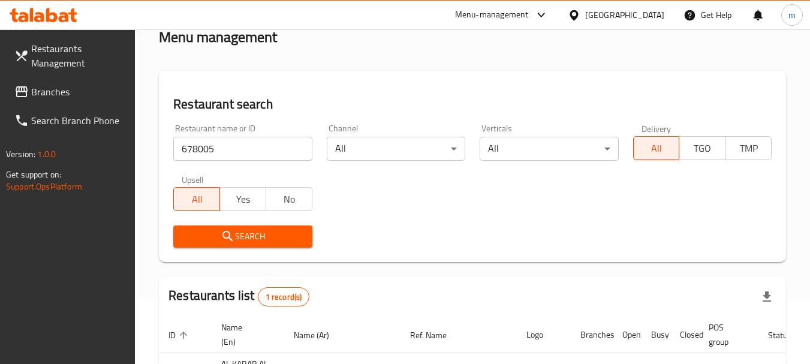
scroll to position [186, 0]
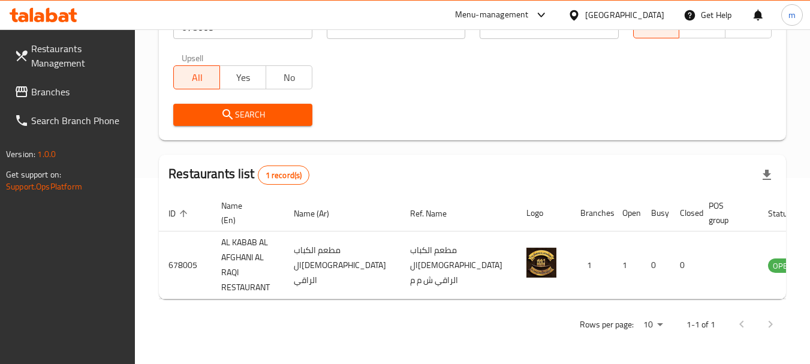
drag, startPoint x: 626, startPoint y: 15, endPoint x: 634, endPoint y: 31, distance: 17.2
click at [580, 14] on icon at bounding box center [574, 15] width 13 height 13
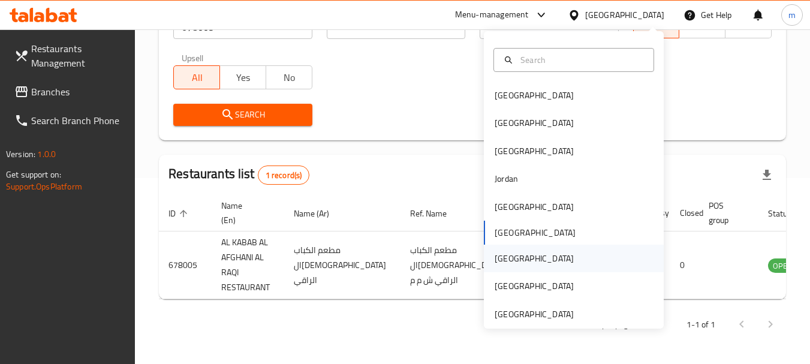
click at [495, 258] on div "[GEOGRAPHIC_DATA]" at bounding box center [534, 258] width 79 height 13
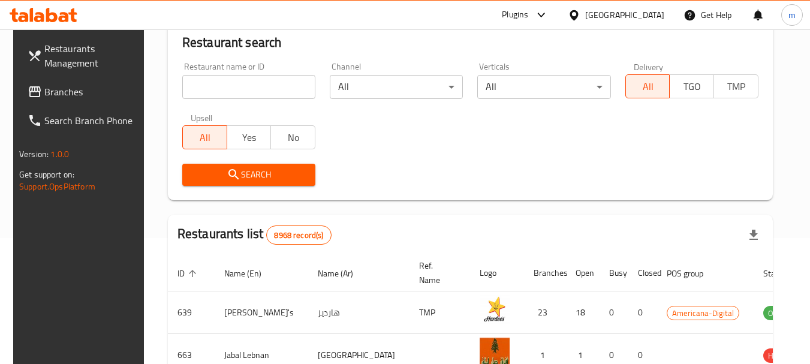
scroll to position [186, 0]
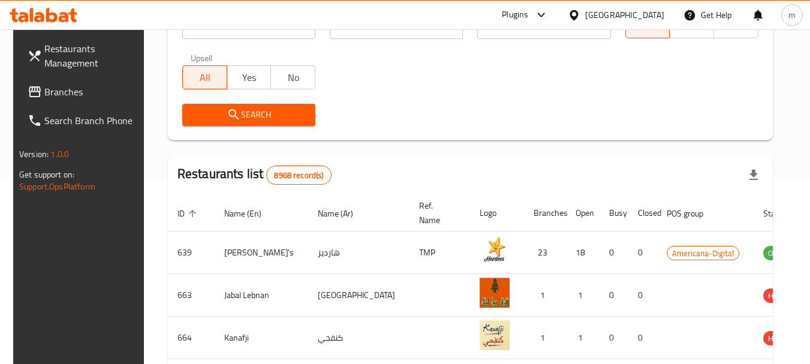
click at [100, 90] on span "Branches" at bounding box center [91, 92] width 95 height 14
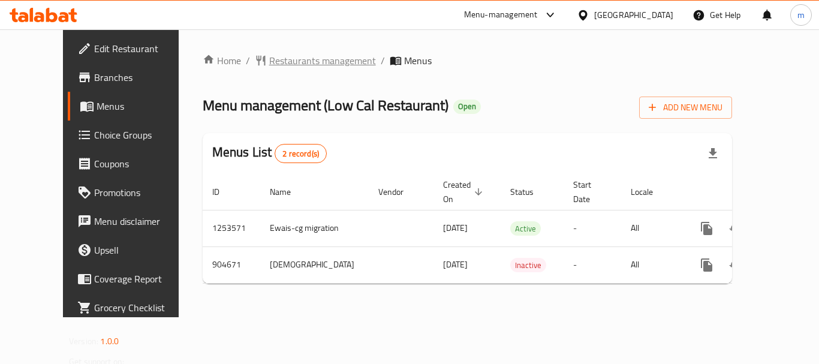
click at [308, 65] on span "Restaurants management" at bounding box center [322, 60] width 107 height 14
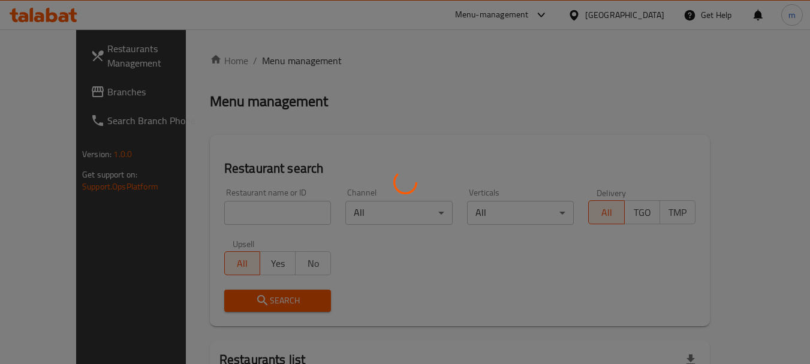
click at [226, 217] on div at bounding box center [405, 182] width 810 height 364
click at [225, 216] on div at bounding box center [405, 182] width 810 height 364
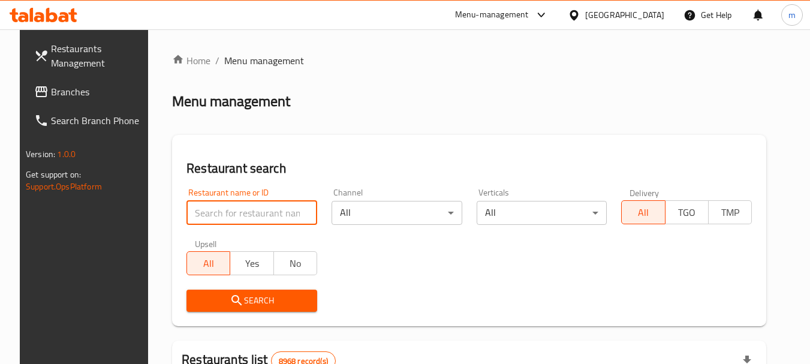
click at [225, 208] on input "search" at bounding box center [251, 213] width 131 height 24
paste input "658348"
type input "658348"
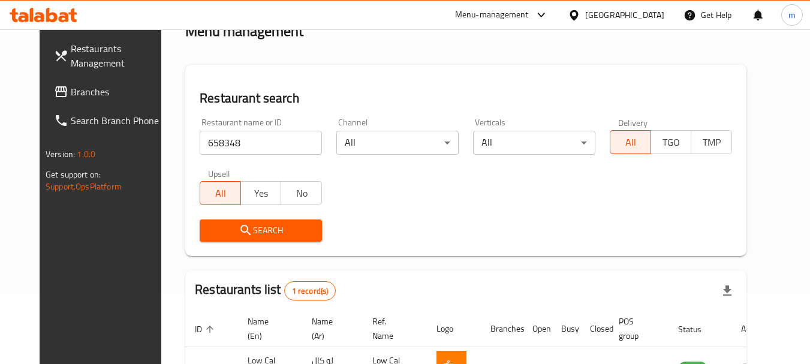
scroll to position [120, 0]
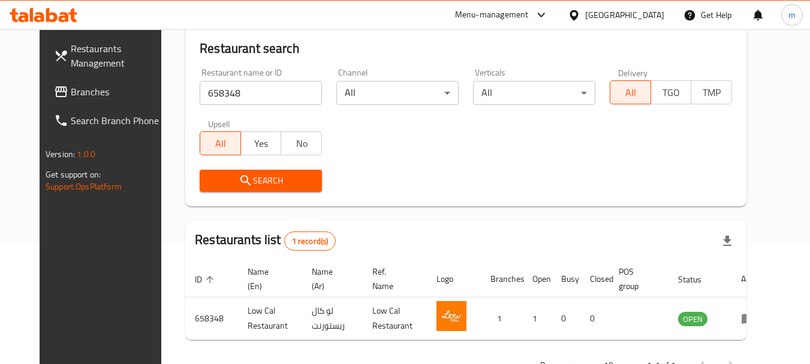
drag, startPoint x: 631, startPoint y: 13, endPoint x: 640, endPoint y: 20, distance: 10.7
click at [580, 16] on icon at bounding box center [574, 15] width 13 height 13
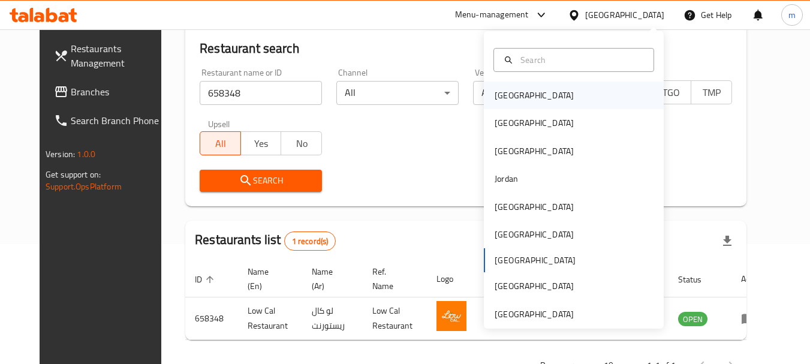
click at [495, 97] on div "[GEOGRAPHIC_DATA]" at bounding box center [534, 95] width 79 height 13
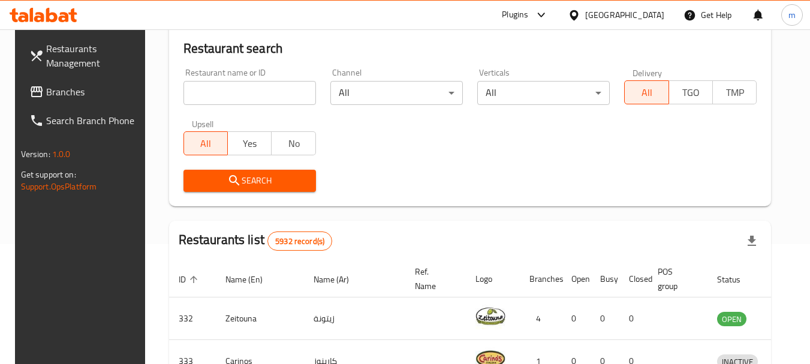
click at [52, 85] on span "Branches" at bounding box center [93, 92] width 95 height 14
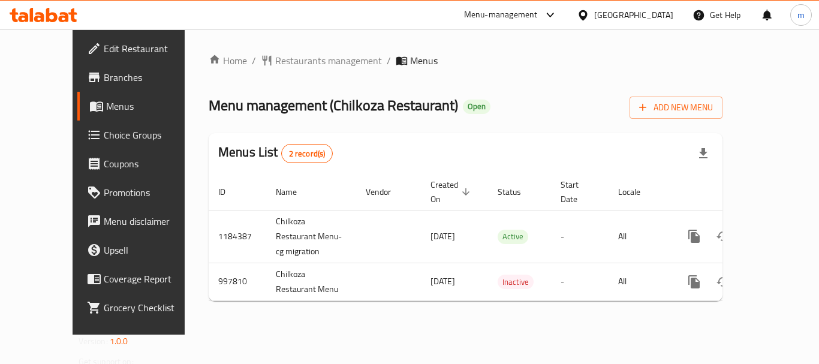
click at [277, 59] on span "Restaurants management" at bounding box center [328, 60] width 107 height 14
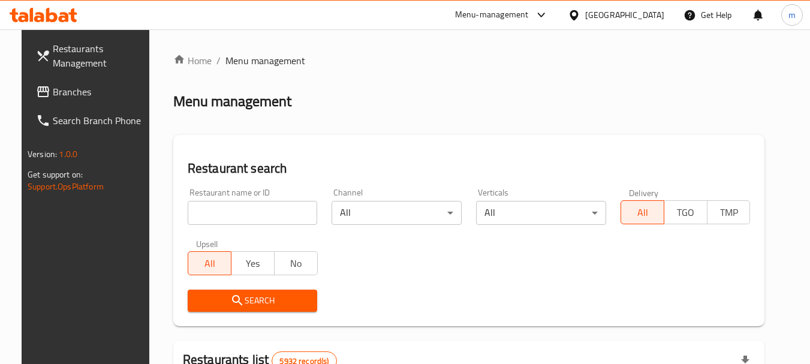
click at [231, 207] on div at bounding box center [405, 182] width 810 height 364
click at [227, 209] on input "search" at bounding box center [253, 213] width 130 height 24
paste input "660416"
type input "660416"
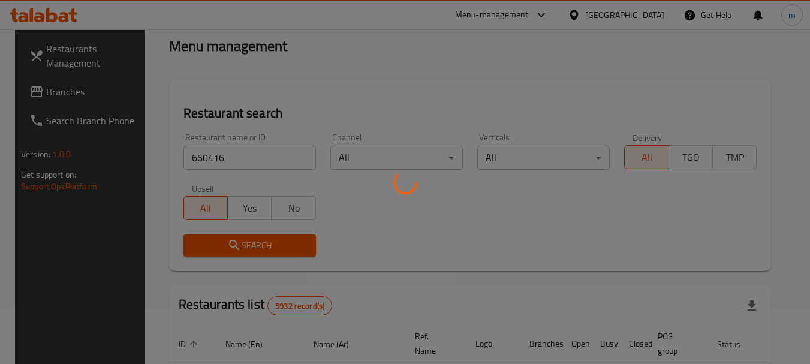
scroll to position [171, 0]
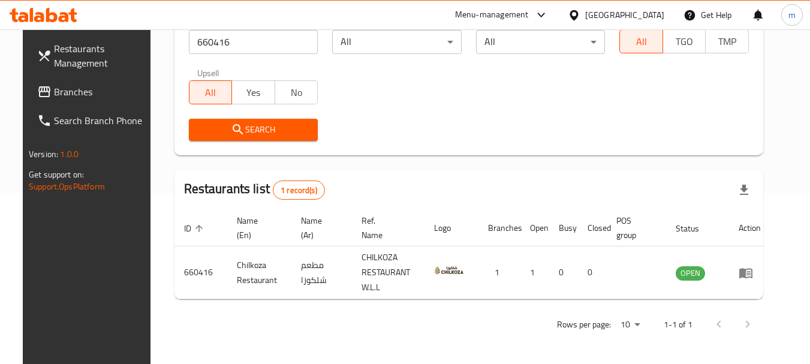
click at [580, 13] on icon at bounding box center [574, 15] width 13 height 13
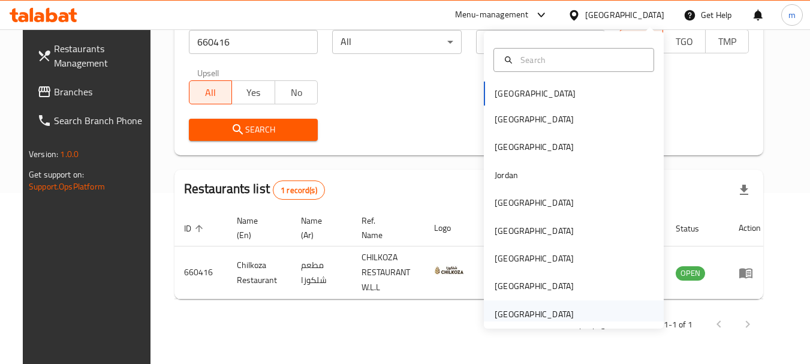
click at [529, 317] on div "[GEOGRAPHIC_DATA]" at bounding box center [534, 314] width 79 height 13
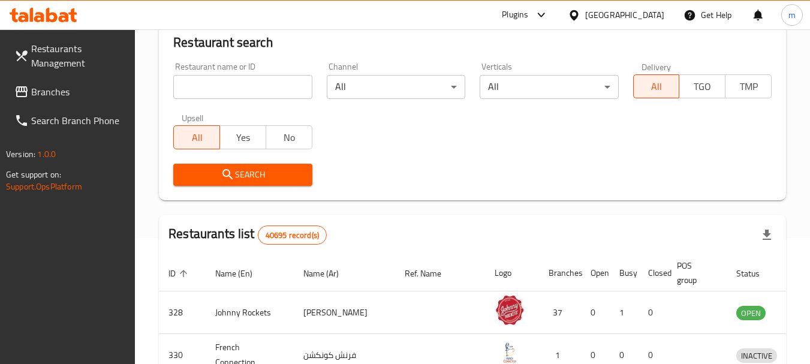
scroll to position [171, 0]
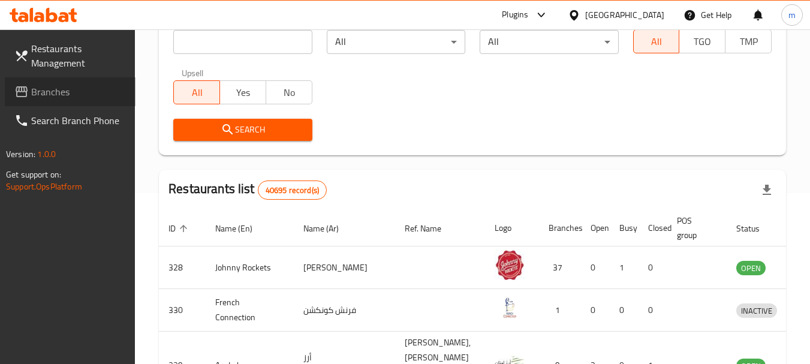
click at [80, 94] on span "Branches" at bounding box center [78, 92] width 95 height 14
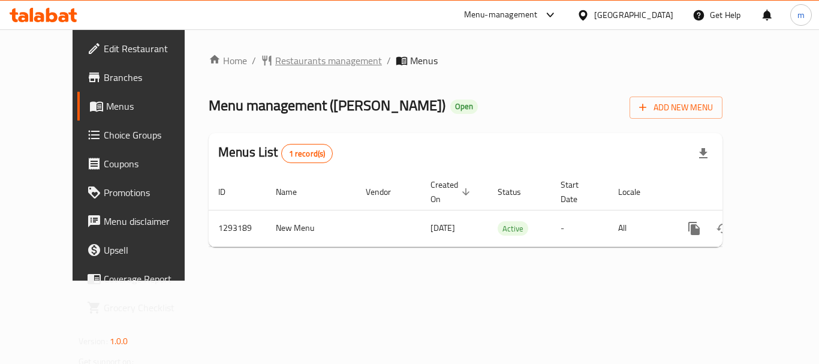
click at [275, 53] on span "Restaurants management" at bounding box center [328, 60] width 107 height 14
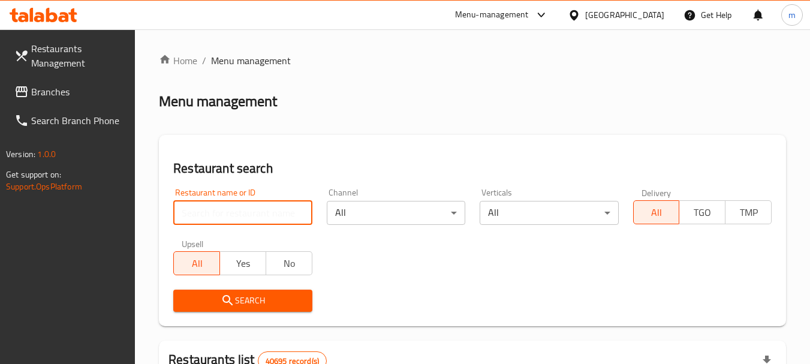
drag, startPoint x: 259, startPoint y: 207, endPoint x: 258, endPoint y: 200, distance: 6.6
click at [259, 207] on input "search" at bounding box center [242, 213] width 138 height 24
paste input "699403"
type input "699403"
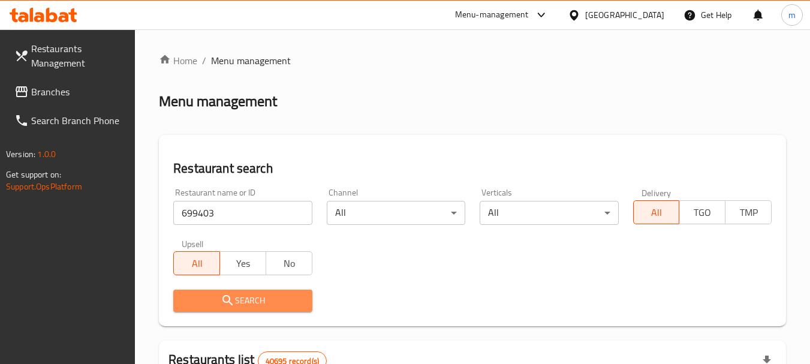
click at [236, 293] on span "Search" at bounding box center [242, 300] width 119 height 15
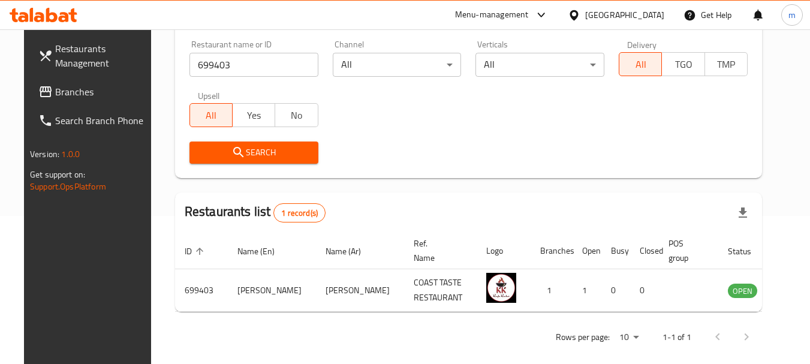
scroll to position [161, 0]
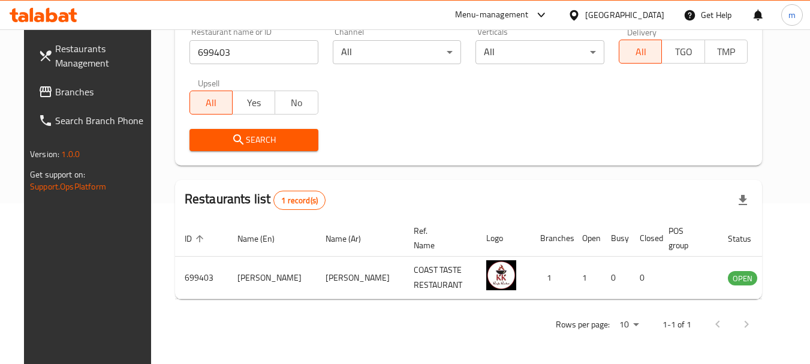
drag, startPoint x: 58, startPoint y: 96, endPoint x: 68, endPoint y: 96, distance: 9.6
click at [58, 96] on span "Branches" at bounding box center [102, 92] width 95 height 14
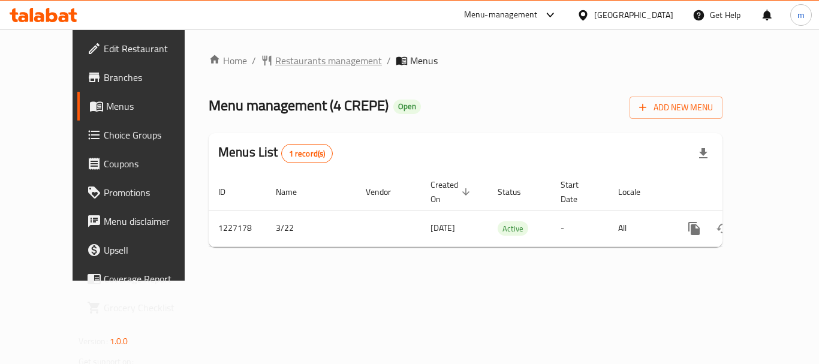
click at [285, 64] on span "Restaurants management" at bounding box center [328, 60] width 107 height 14
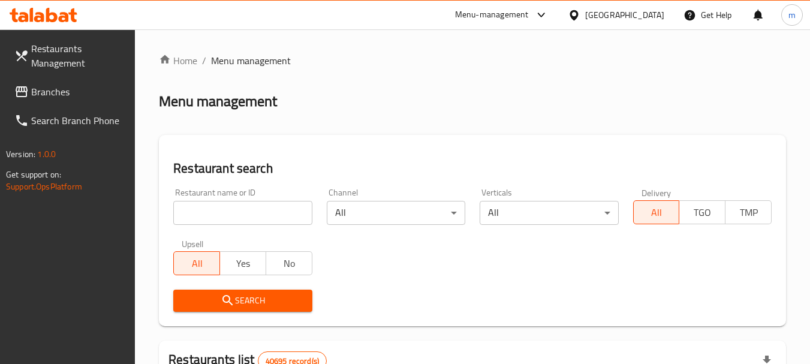
click at [224, 222] on input "search" at bounding box center [242, 213] width 138 height 24
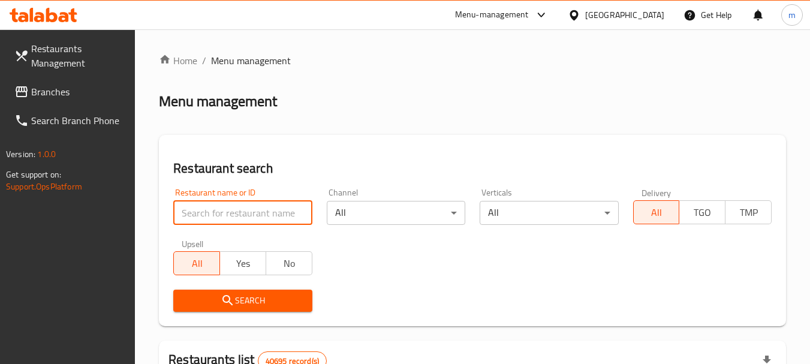
paste input "675997"
type input "675997"
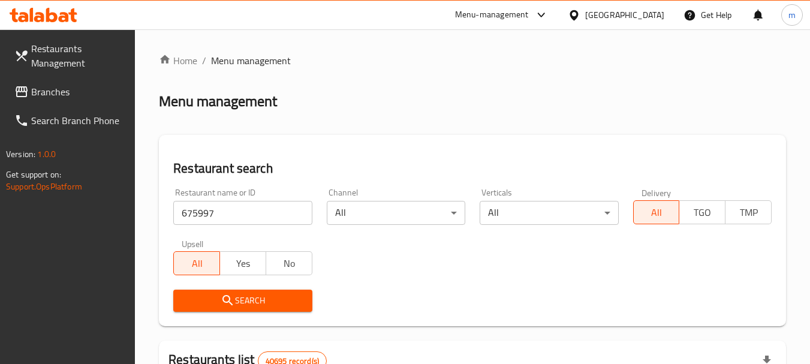
click at [253, 303] on span "Search" at bounding box center [242, 300] width 119 height 15
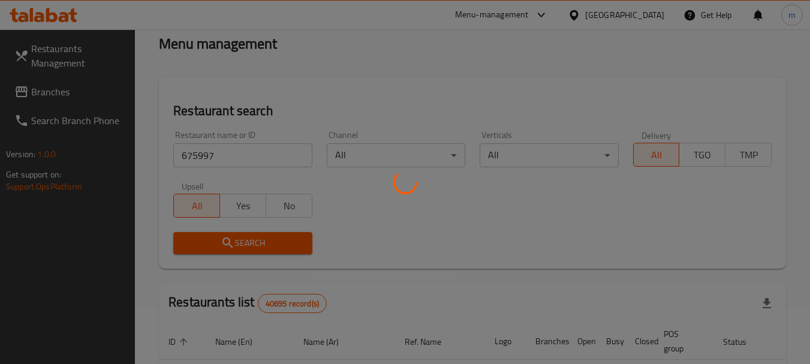
scroll to position [120, 0]
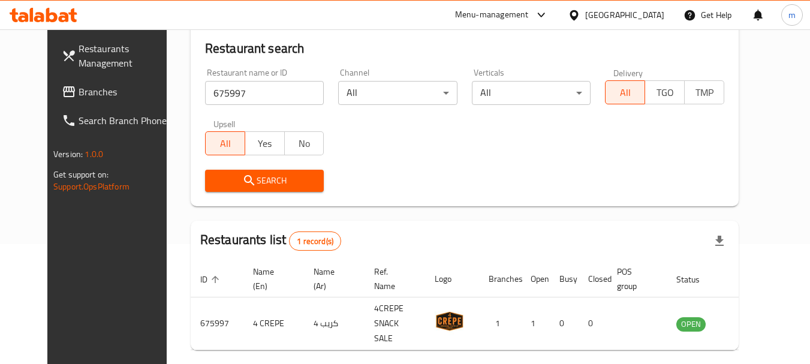
click at [572, 11] on icon at bounding box center [574, 15] width 13 height 13
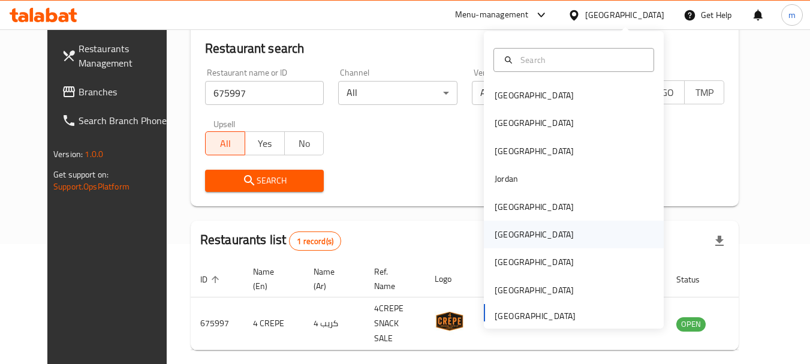
click at [502, 230] on div "Oman" at bounding box center [534, 234] width 79 height 13
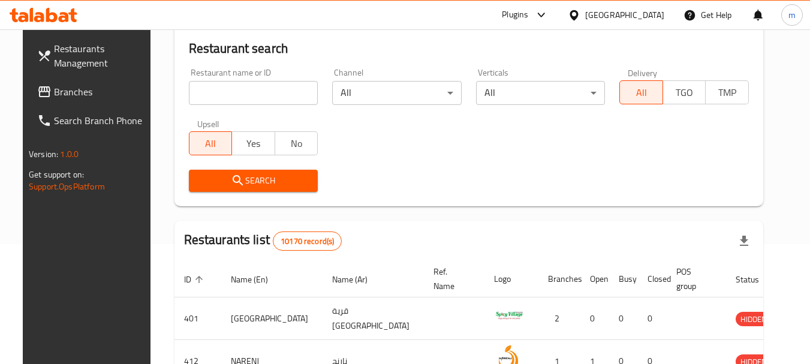
click at [58, 70] on span "Restaurants Management" at bounding box center [101, 55] width 95 height 29
click at [64, 85] on span "Branches" at bounding box center [101, 92] width 95 height 14
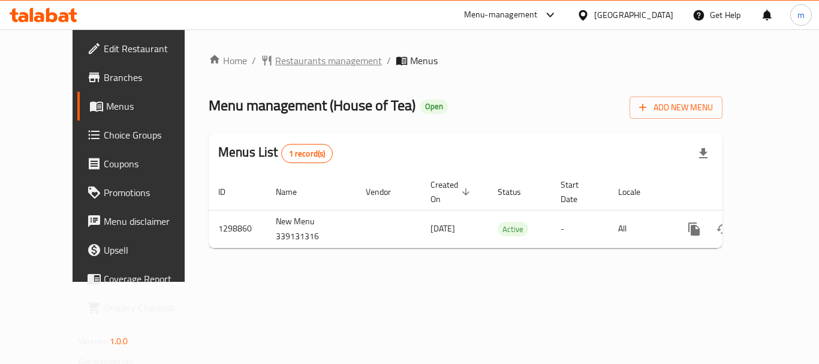
click at [275, 68] on span "Restaurants management" at bounding box center [328, 60] width 107 height 14
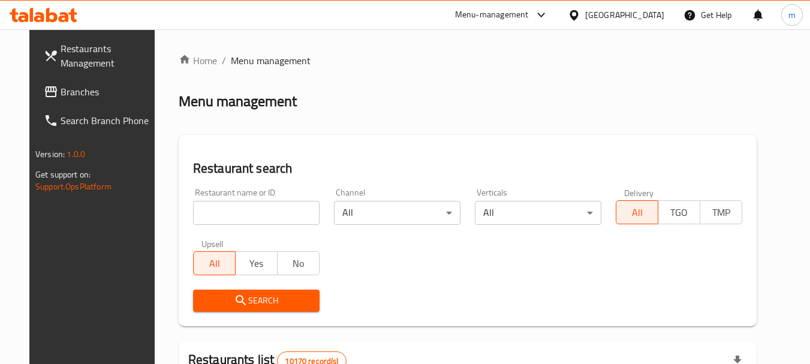
click at [237, 218] on div at bounding box center [405, 182] width 810 height 364
click at [231, 218] on input "search" at bounding box center [256, 213] width 126 height 24
paste input "701127"
type input "701127"
drag, startPoint x: 237, startPoint y: 302, endPoint x: 358, endPoint y: 275, distance: 124.6
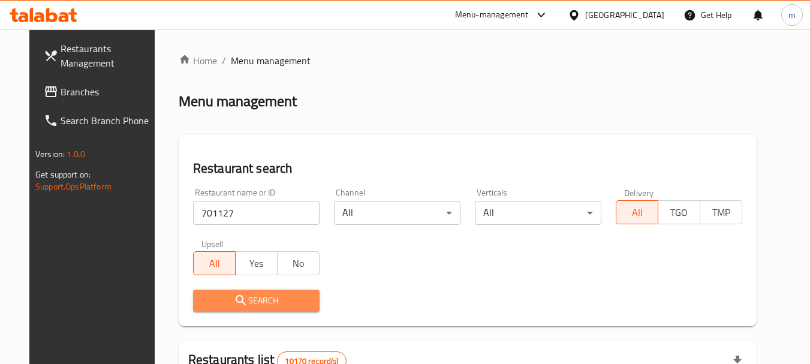
click at [242, 303] on span "Search" at bounding box center [256, 300] width 107 height 15
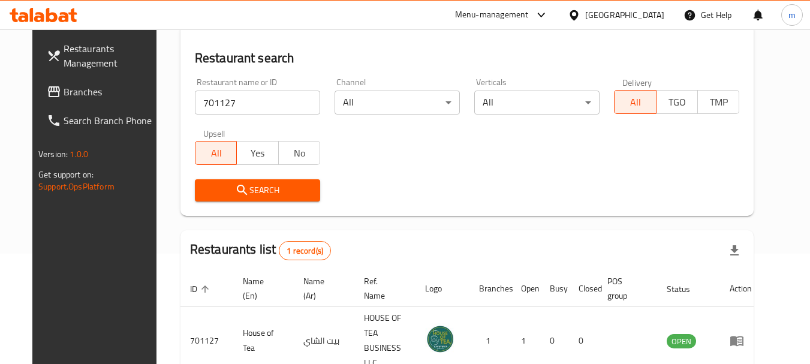
scroll to position [120, 0]
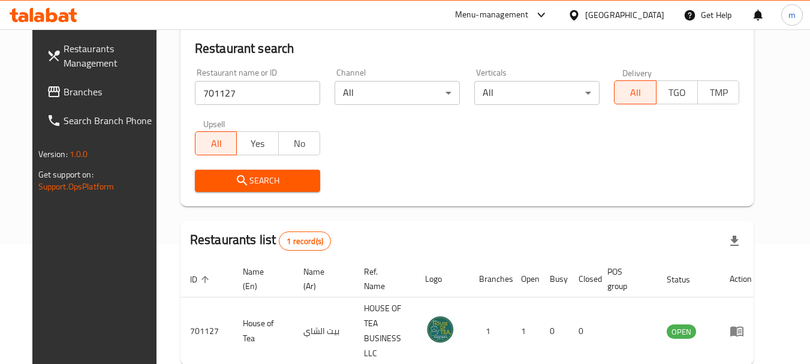
click at [580, 20] on icon at bounding box center [574, 15] width 13 height 13
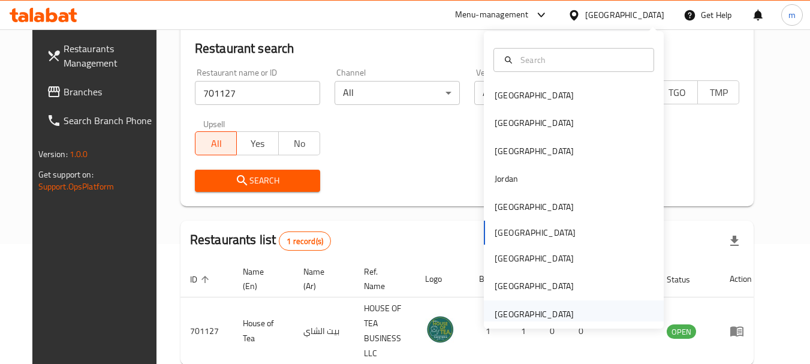
click at [526, 315] on div "[GEOGRAPHIC_DATA]" at bounding box center [534, 314] width 79 height 13
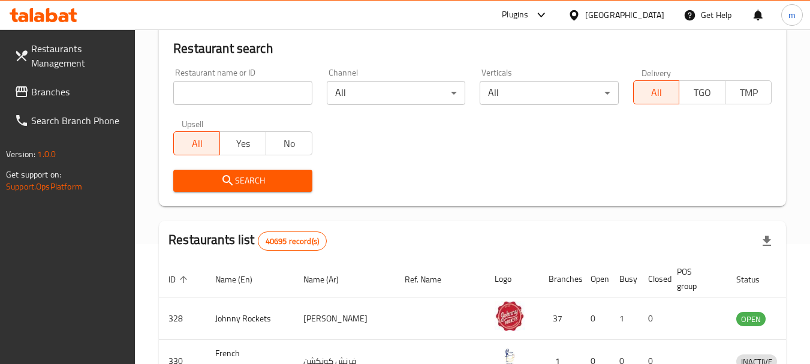
click at [85, 98] on span "Branches" at bounding box center [78, 92] width 95 height 14
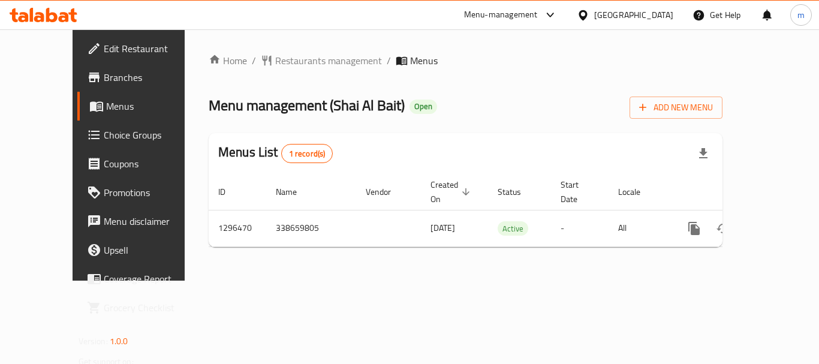
click at [266, 59] on div "Home / Restaurants management / Menus Menu management ( Shai Al Bait ) Open Add…" at bounding box center [466, 154] width 514 height 203
click at [275, 64] on span "Restaurants management" at bounding box center [328, 60] width 107 height 14
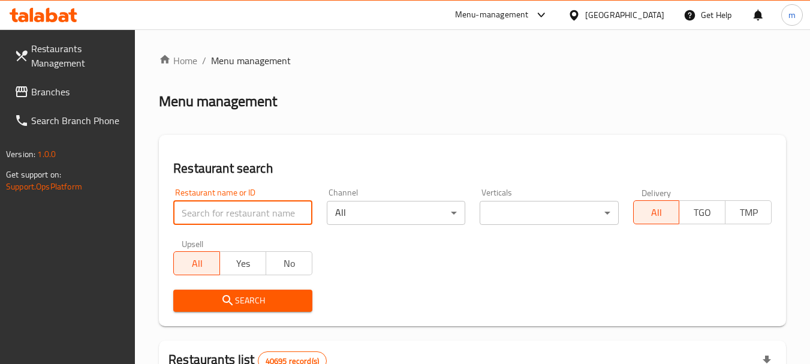
click at [224, 214] on input "search" at bounding box center [242, 213] width 138 height 24
paste input "700077"
type input "700077"
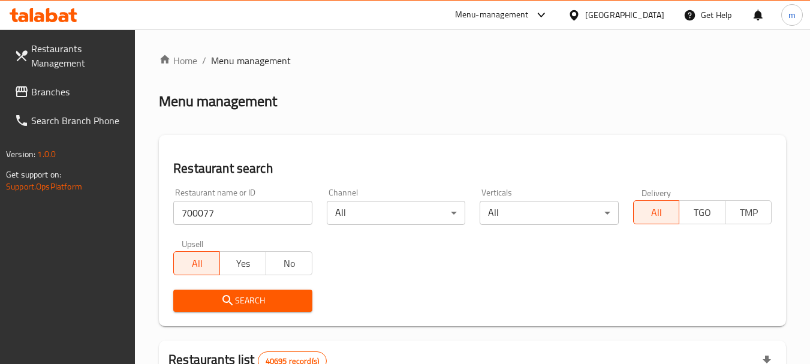
drag, startPoint x: 240, startPoint y: 298, endPoint x: 314, endPoint y: 279, distance: 76.0
click at [244, 299] on span "Search" at bounding box center [242, 300] width 119 height 15
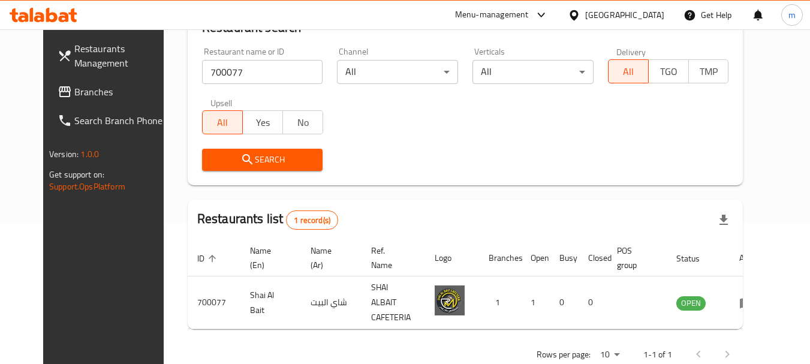
scroll to position [161, 0]
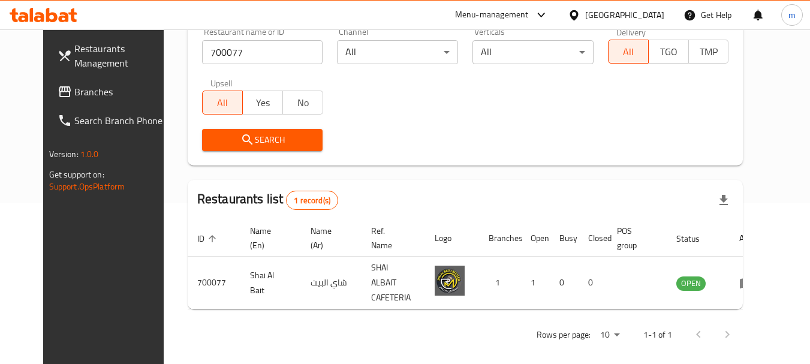
click at [74, 98] on span "Branches" at bounding box center [121, 92] width 95 height 14
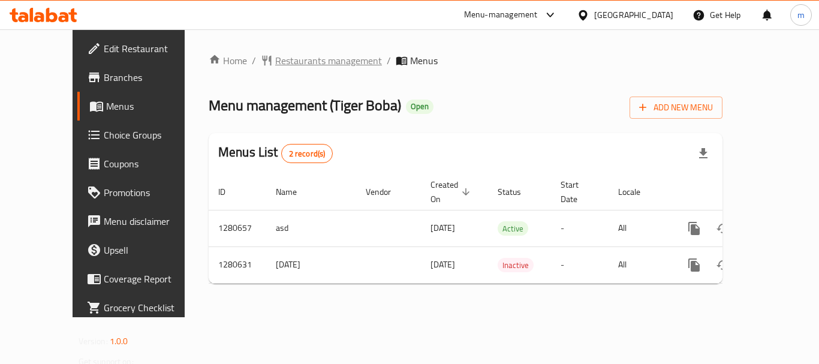
click at [275, 57] on span "Restaurants management" at bounding box center [328, 60] width 107 height 14
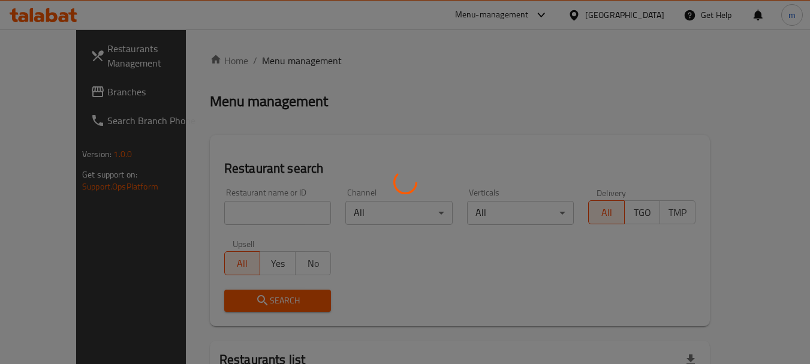
click at [254, 210] on div at bounding box center [405, 182] width 810 height 364
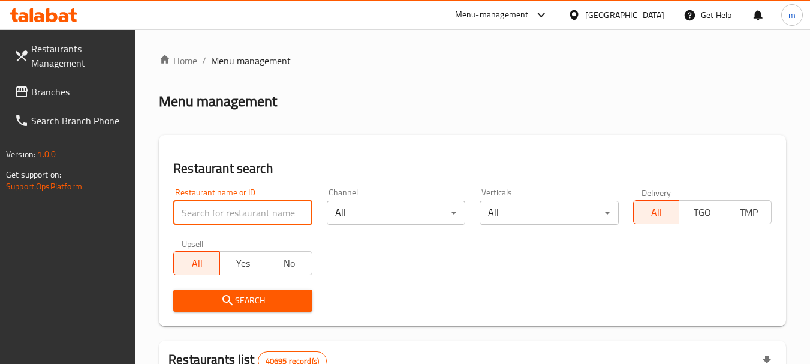
click at [218, 210] on input "search" at bounding box center [242, 213] width 138 height 24
paste input "693929"
type input "693929"
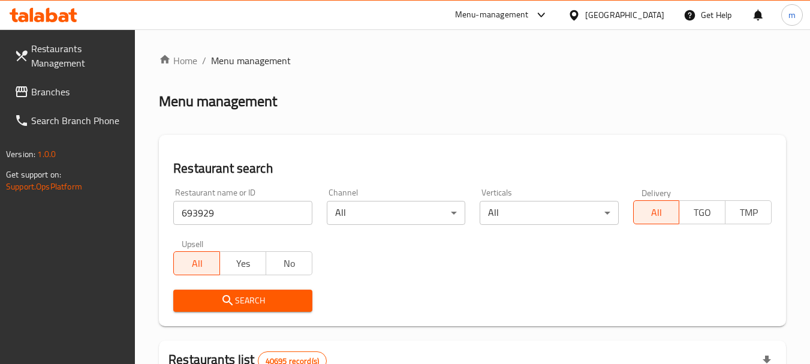
click at [240, 306] on span "Search" at bounding box center [242, 300] width 119 height 15
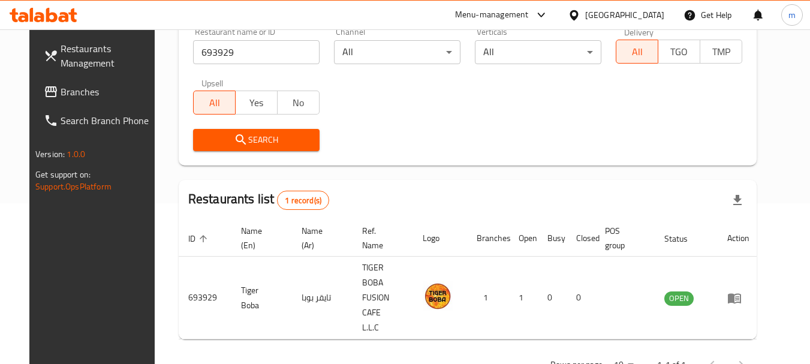
scroll to position [171, 0]
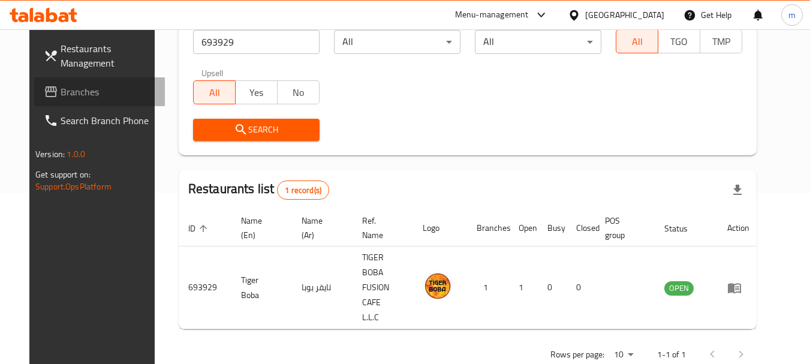
drag, startPoint x: 71, startPoint y: 86, endPoint x: 76, endPoint y: 83, distance: 6.5
click at [71, 86] on span "Branches" at bounding box center [108, 92] width 95 height 14
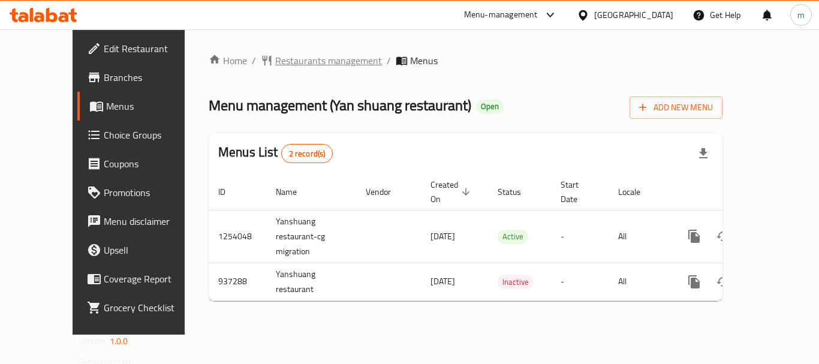
click at [285, 61] on span "Restaurants management" at bounding box center [328, 60] width 107 height 14
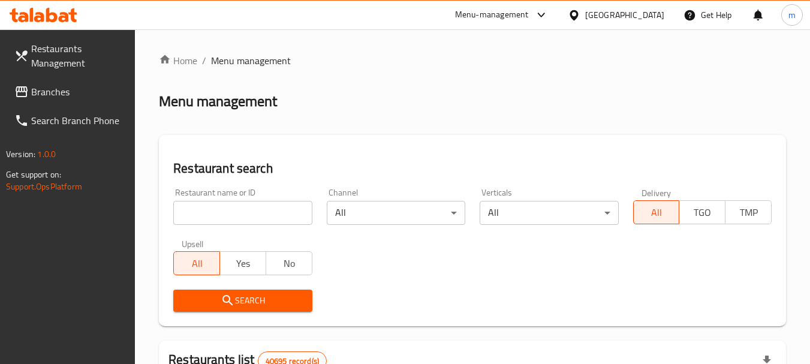
click at [200, 204] on div at bounding box center [405, 182] width 810 height 364
click at [209, 217] on input "search" at bounding box center [242, 213] width 138 height 24
paste input "659065"
type input "659065"
drag, startPoint x: 224, startPoint y: 292, endPoint x: 258, endPoint y: 284, distance: 35.6
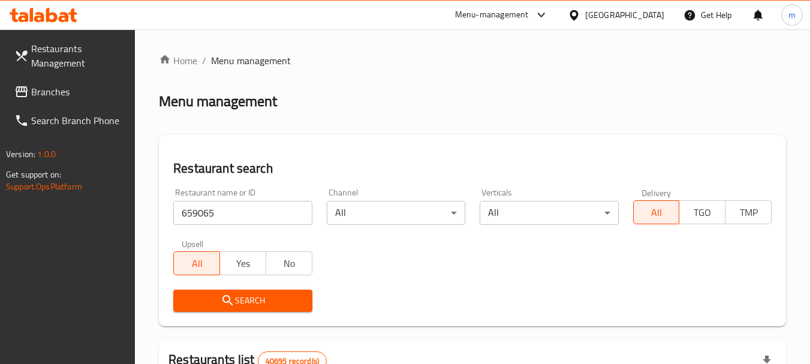
click at [228, 292] on button "Search" at bounding box center [242, 301] width 138 height 22
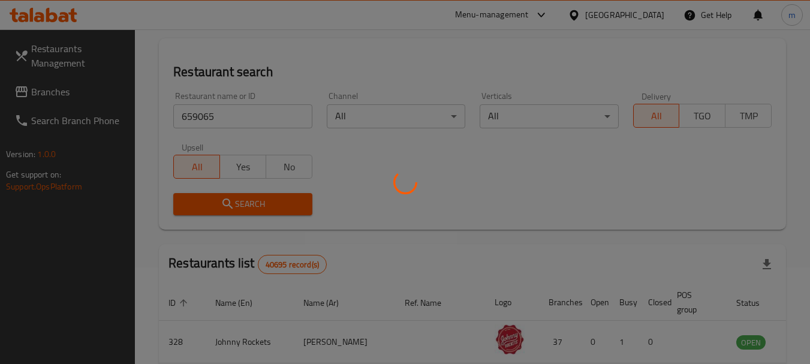
scroll to position [161, 0]
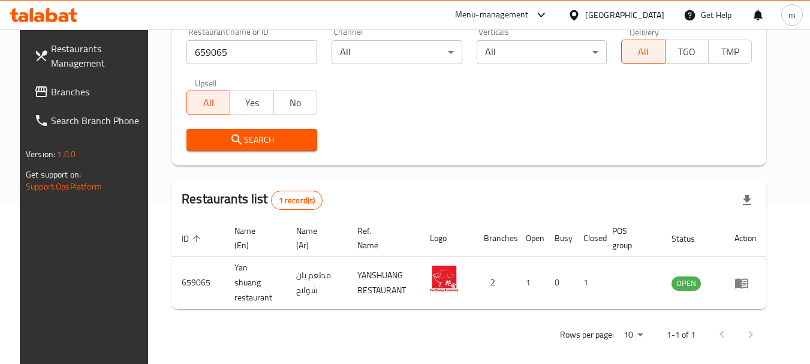
drag, startPoint x: 581, startPoint y: 11, endPoint x: 595, endPoint y: 26, distance: 20.8
click at [580, 11] on icon at bounding box center [574, 15] width 13 height 13
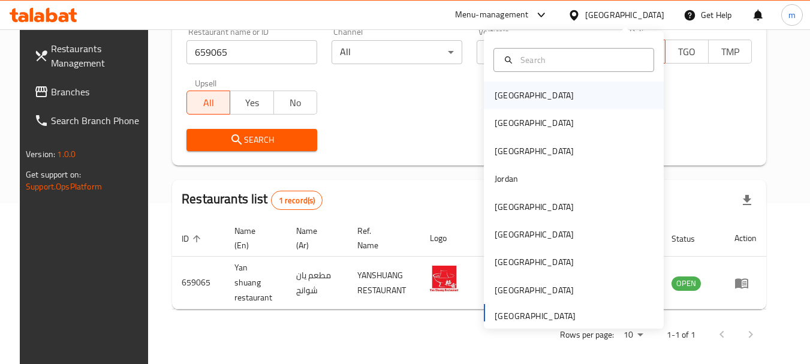
click at [496, 89] on div "[GEOGRAPHIC_DATA]" at bounding box center [534, 95] width 79 height 13
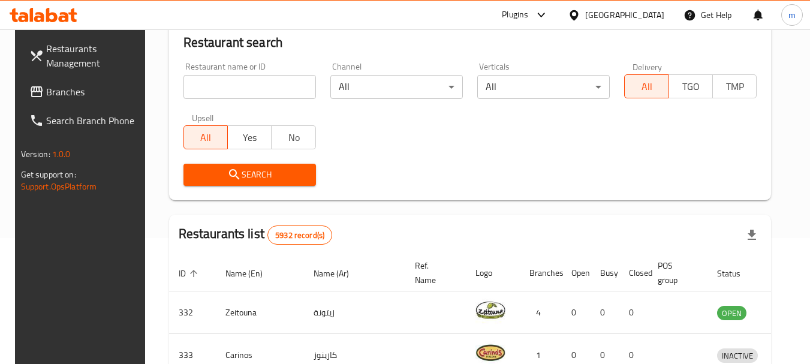
scroll to position [161, 0]
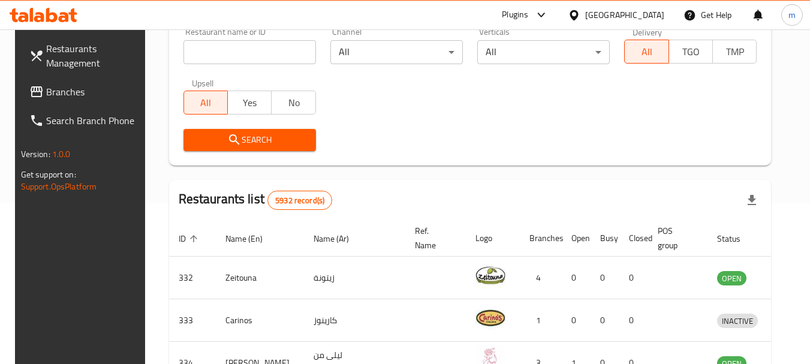
drag, startPoint x: 68, startPoint y: 88, endPoint x: 20, endPoint y: 82, distance: 48.3
click at [68, 88] on span "Branches" at bounding box center [93, 92] width 95 height 14
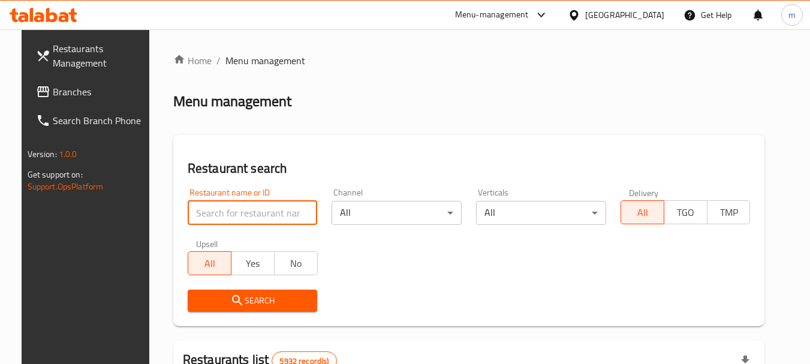
click at [213, 221] on input "search" at bounding box center [253, 213] width 130 height 24
paste input "628649"
type input "628649"
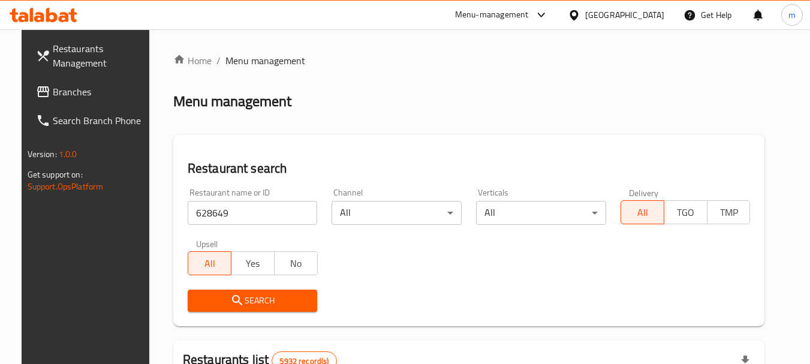
click at [235, 308] on span "Search" at bounding box center [252, 300] width 111 height 15
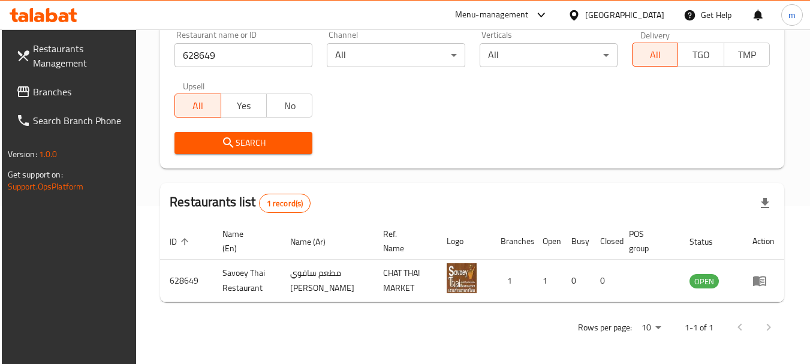
scroll to position [161, 0]
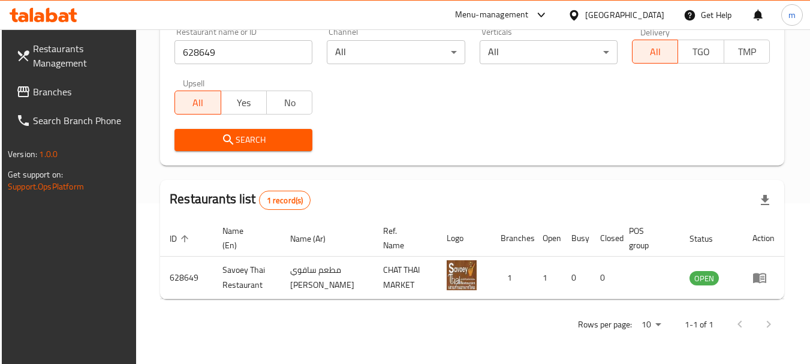
click at [578, 13] on icon at bounding box center [573, 15] width 8 height 10
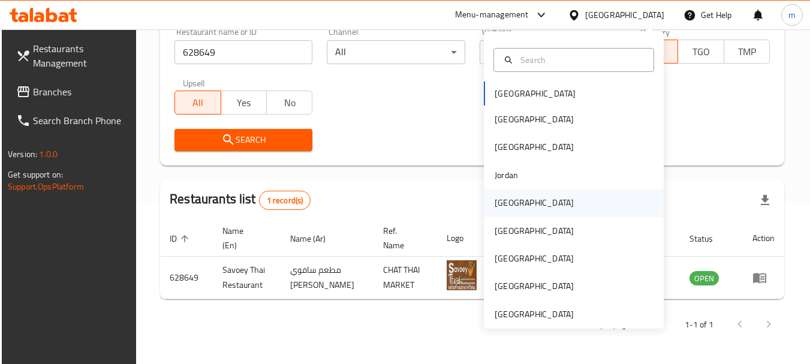
click at [497, 200] on div "[GEOGRAPHIC_DATA]" at bounding box center [534, 202] width 79 height 13
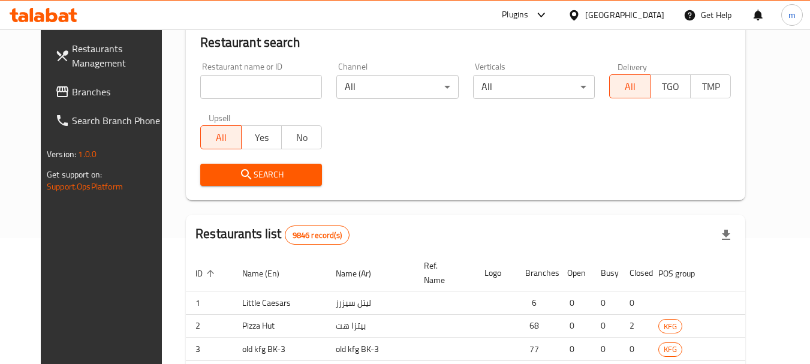
scroll to position [161, 0]
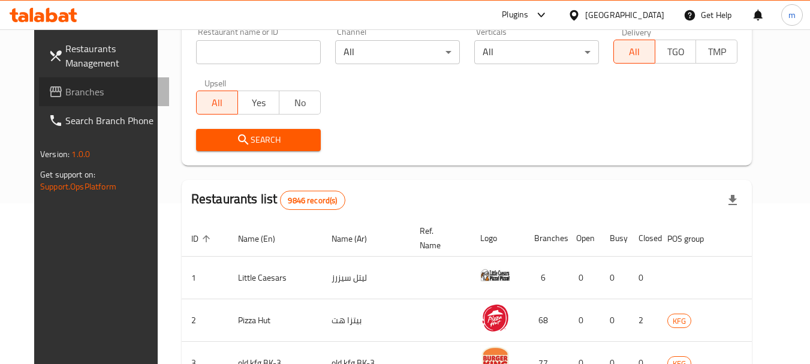
click at [95, 90] on span "Branches" at bounding box center [112, 92] width 95 height 14
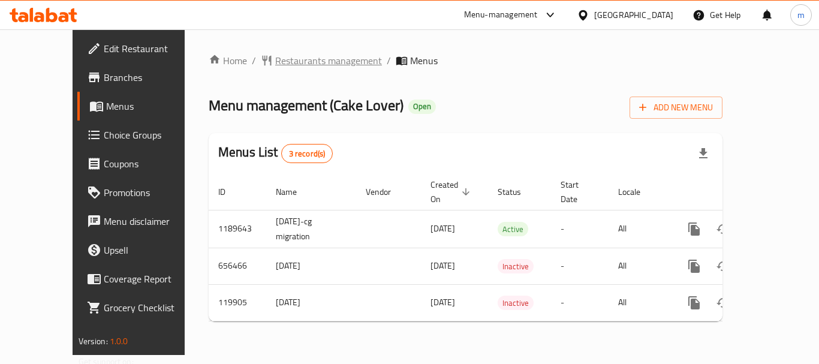
click at [275, 58] on span "Restaurants management" at bounding box center [328, 60] width 107 height 14
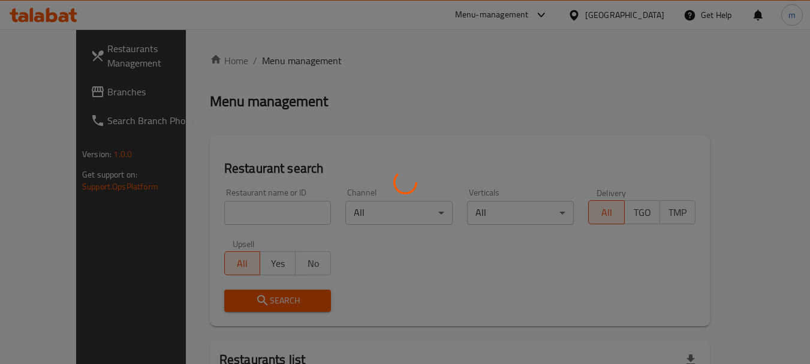
click at [236, 208] on div at bounding box center [405, 182] width 810 height 364
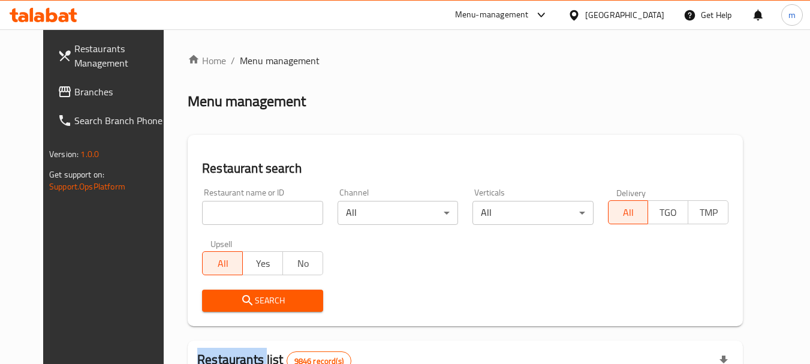
click at [236, 208] on div "Home / Menu management Menu management Restaurant search Restaurant name or ID …" at bounding box center [465, 370] width 555 height 635
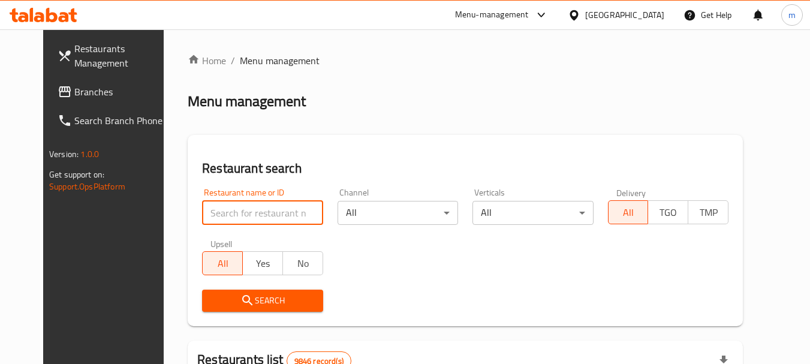
click at [236, 208] on input "search" at bounding box center [262, 213] width 120 height 24
paste input "606626"
type input "606626"
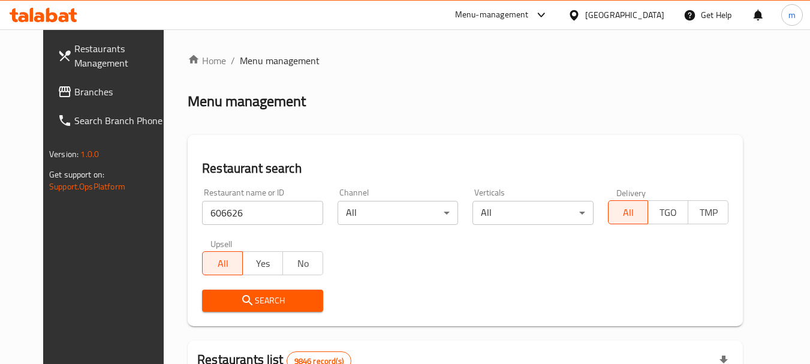
drag, startPoint x: 254, startPoint y: 294, endPoint x: 284, endPoint y: 290, distance: 30.3
click at [254, 294] on span "Search" at bounding box center [262, 300] width 101 height 15
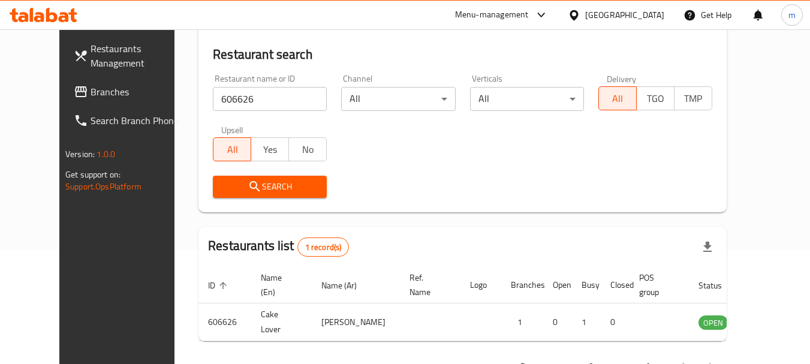
scroll to position [120, 0]
